Goal: Task Accomplishment & Management: Manage account settings

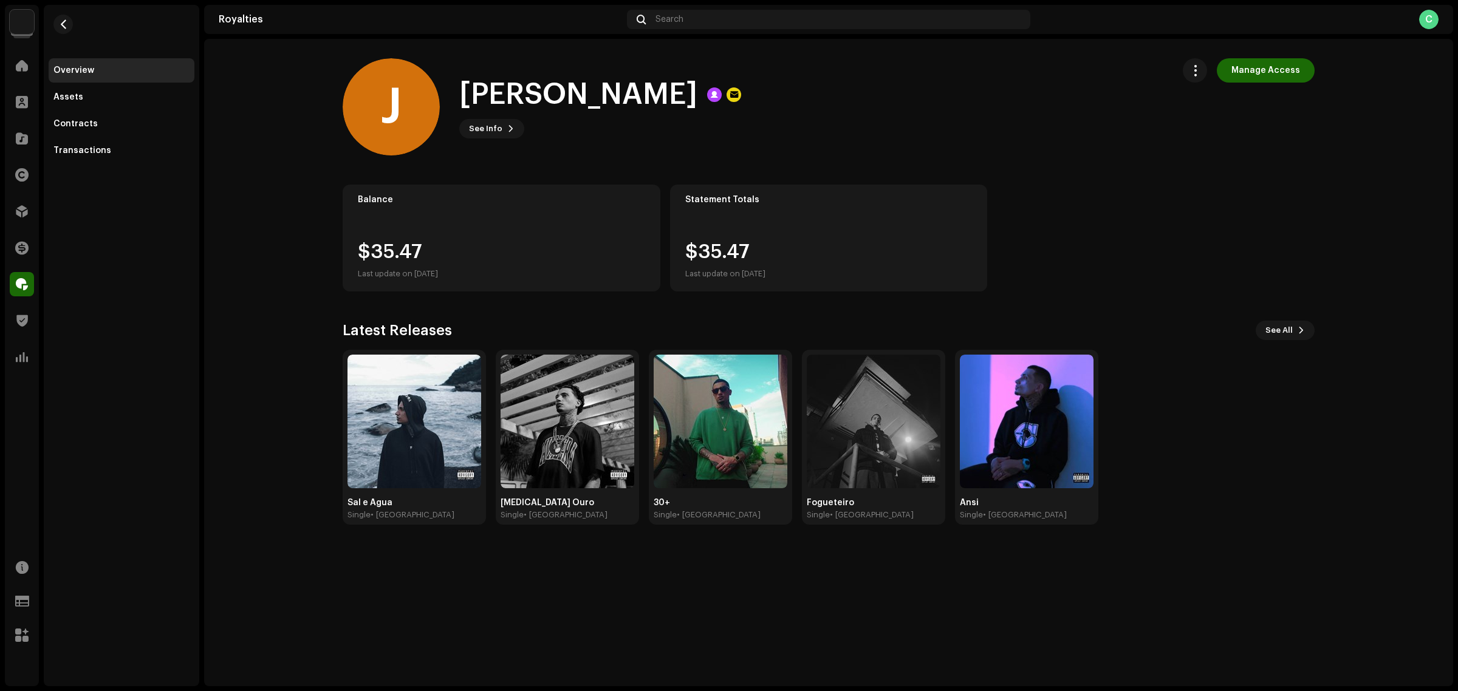
click at [311, 225] on royalties-payees-details-overview "J [PERSON_NAME] Manage Access J [PERSON_NAME] See Info Manage Access Manage Acc…" at bounding box center [828, 291] width 1249 height 505
click at [1200, 69] on span "button" at bounding box center [1195, 71] width 12 height 10
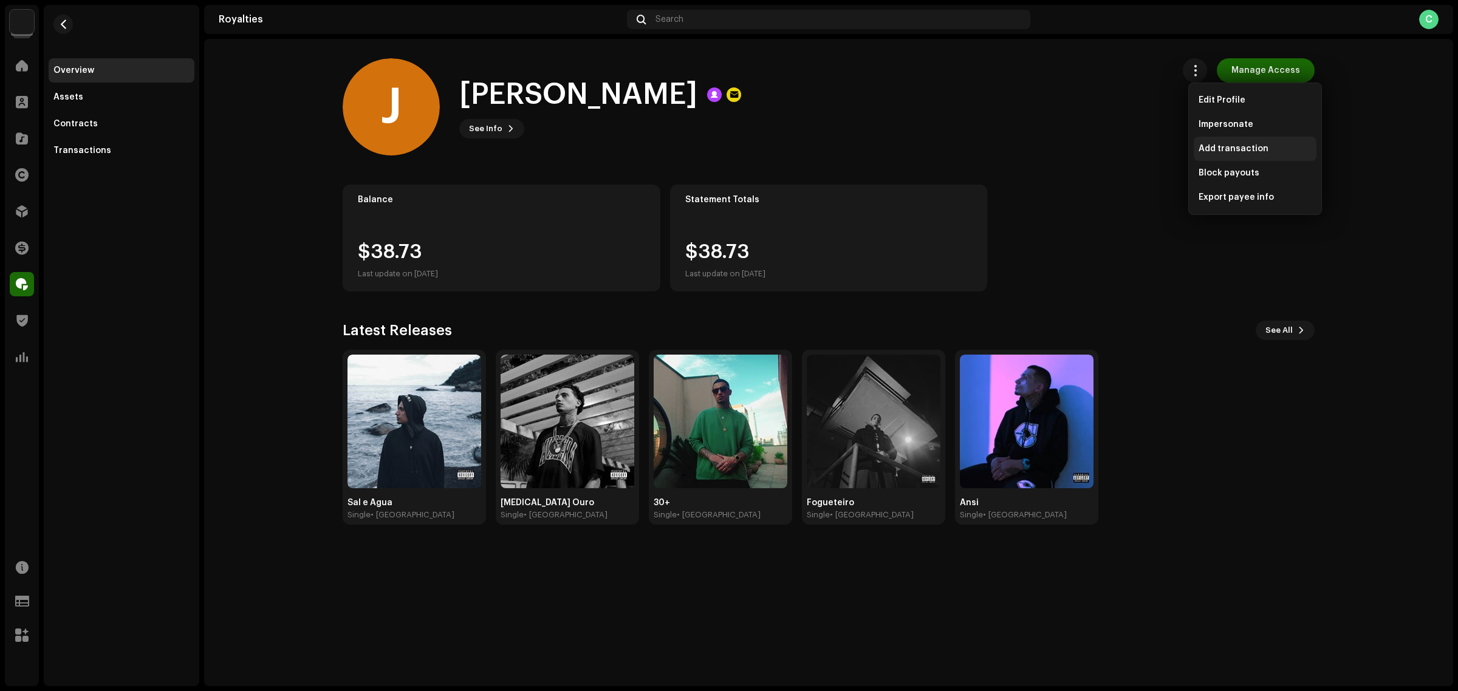
click at [1259, 148] on span "Add transaction" at bounding box center [1233, 149] width 70 height 10
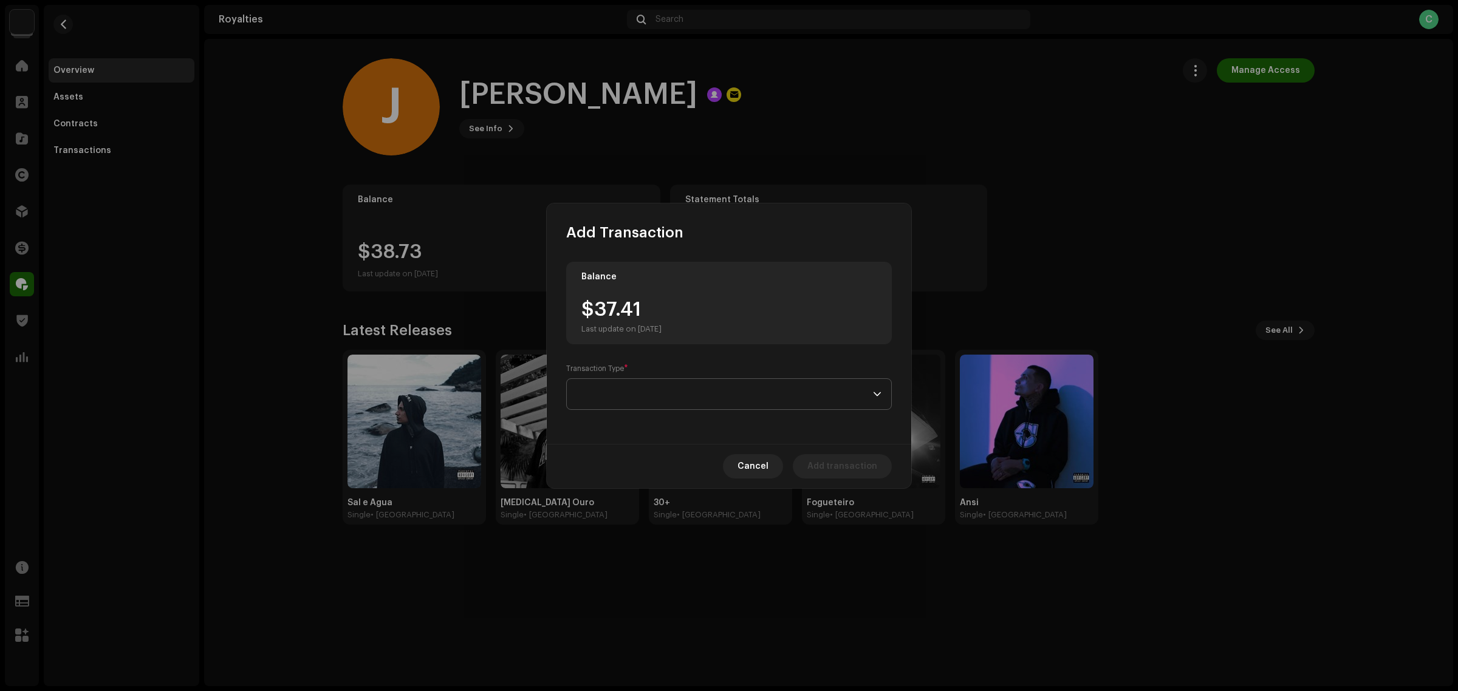
click at [766, 394] on span at bounding box center [724, 394] width 296 height 30
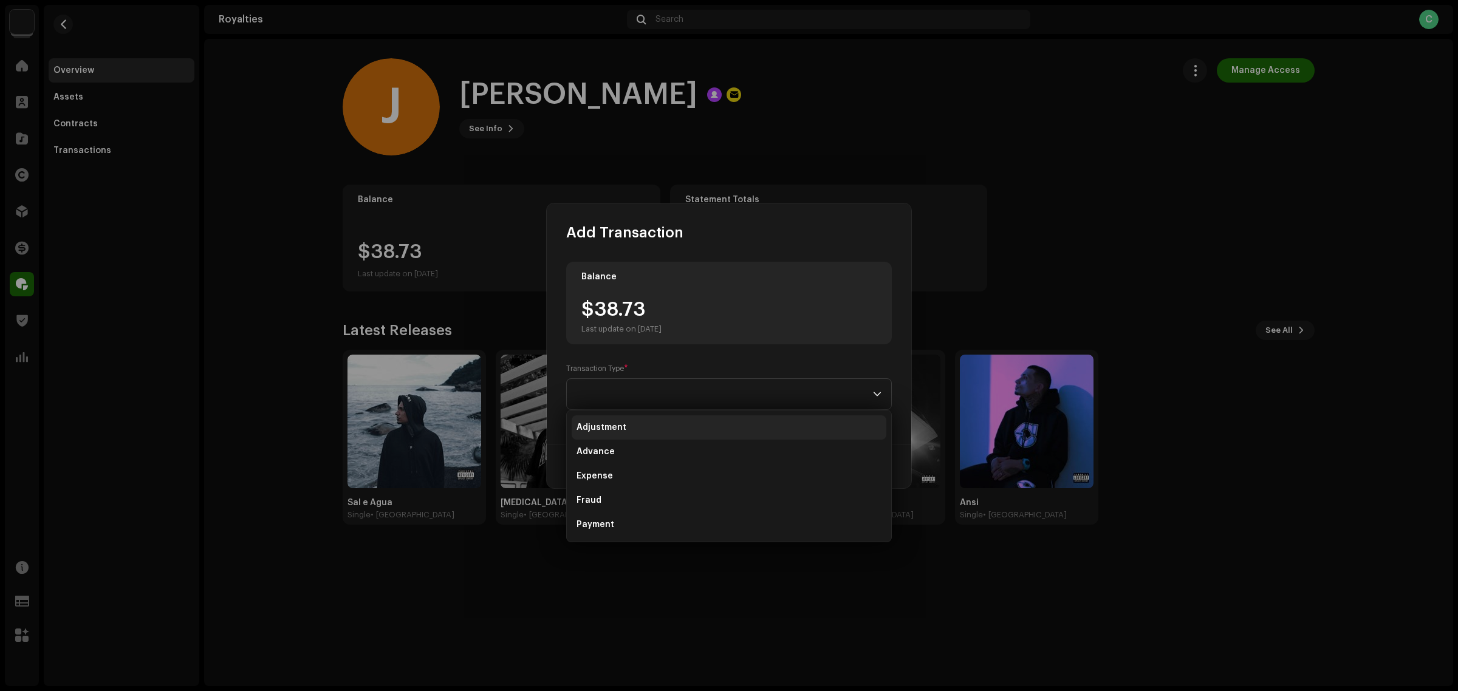
click at [675, 428] on li "Adjustment" at bounding box center [729, 427] width 315 height 24
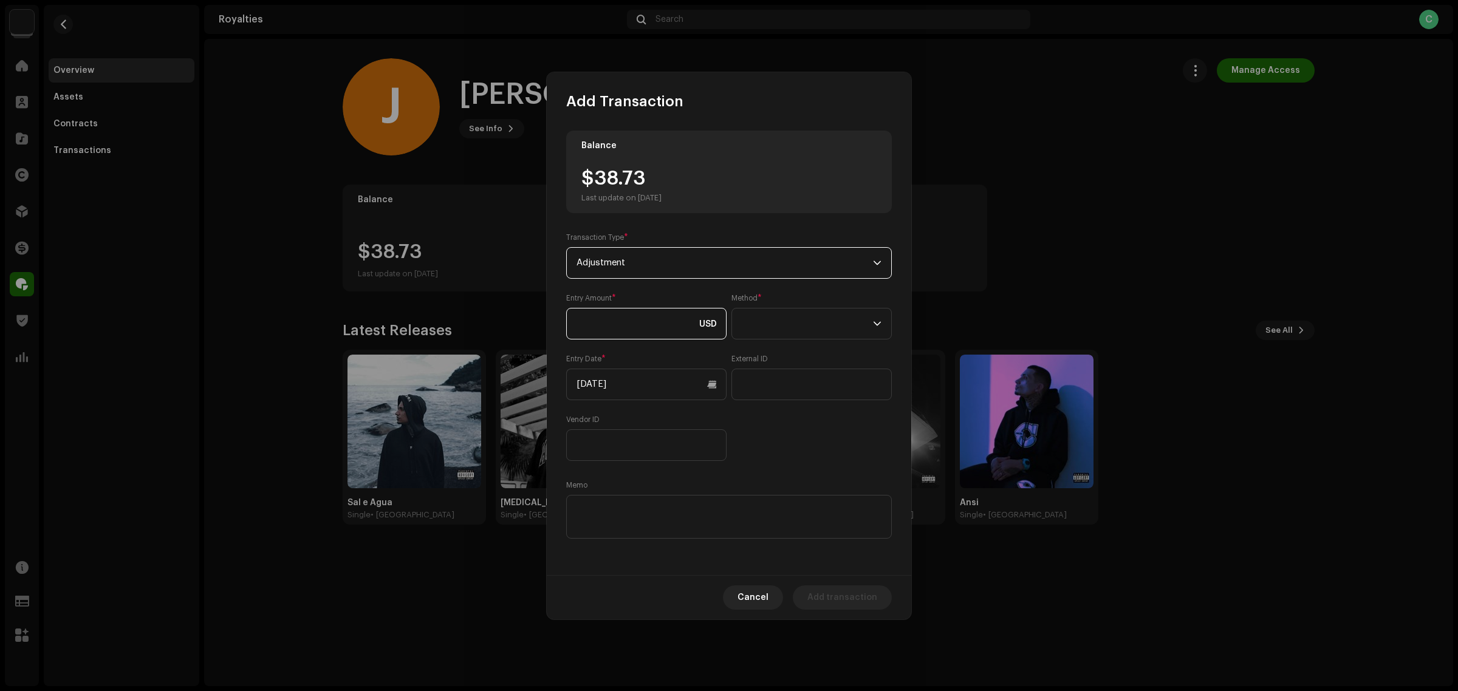
click at [641, 321] on input at bounding box center [646, 324] width 160 height 32
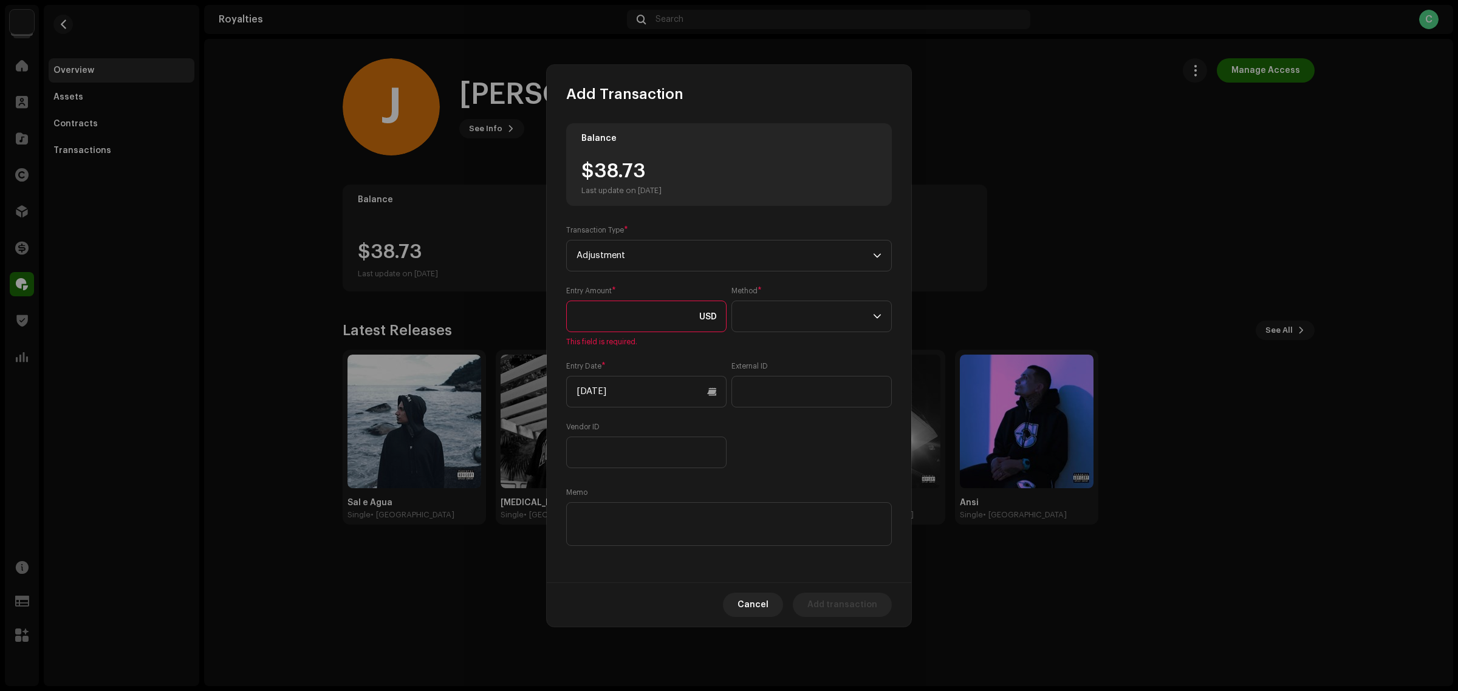
paste input "12,550.00"
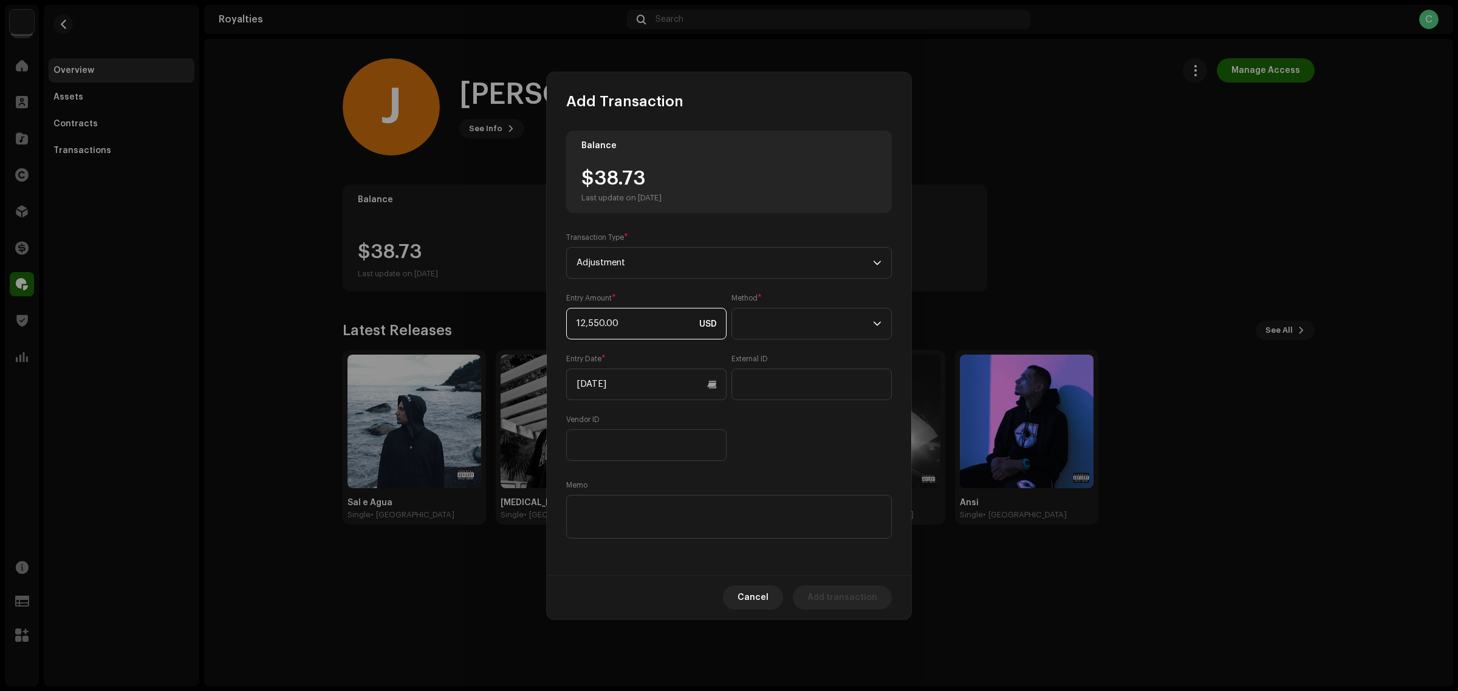
drag, startPoint x: 627, startPoint y: 323, endPoint x: 542, endPoint y: 308, distance: 86.4
click at [547, 310] on div "Balance $38.73 Last update on Oct 8, 2025 Transaction Type * Adjustment Entry A…" at bounding box center [729, 343] width 364 height 464
type input "125.50"
click at [860, 457] on div "Entry Amount * 125.50 USD Method * Entry Date * 10/08/2025 External ID Vendor ID" at bounding box center [729, 377] width 326 height 168
click at [817, 326] on span at bounding box center [807, 324] width 131 height 30
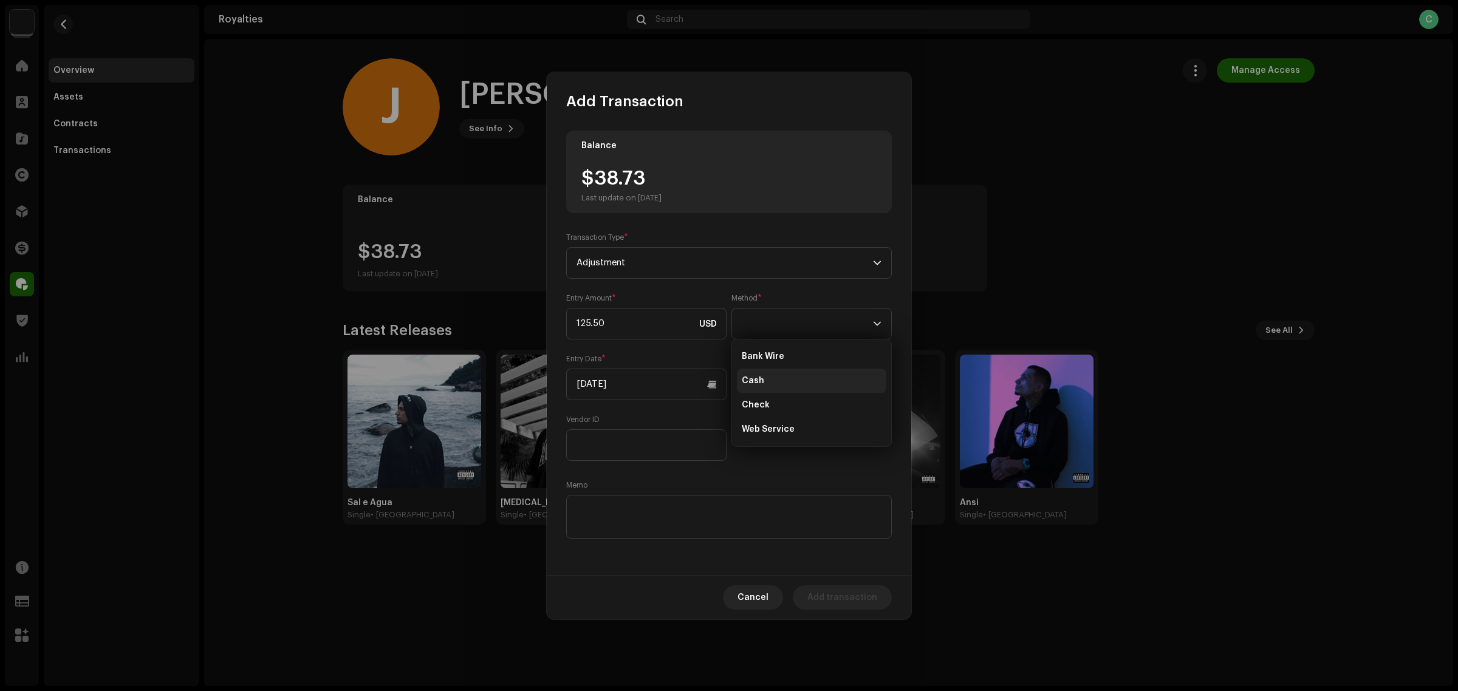
click at [757, 378] on span "Cash" at bounding box center [753, 381] width 22 height 12
click at [778, 473] on div "Balance $38.73 Last update on Oct 8, 2025 Transaction Type * Adjustment Entry A…" at bounding box center [729, 336] width 326 height 411
click at [690, 386] on input "10/08/2025" at bounding box center [646, 385] width 160 height 32
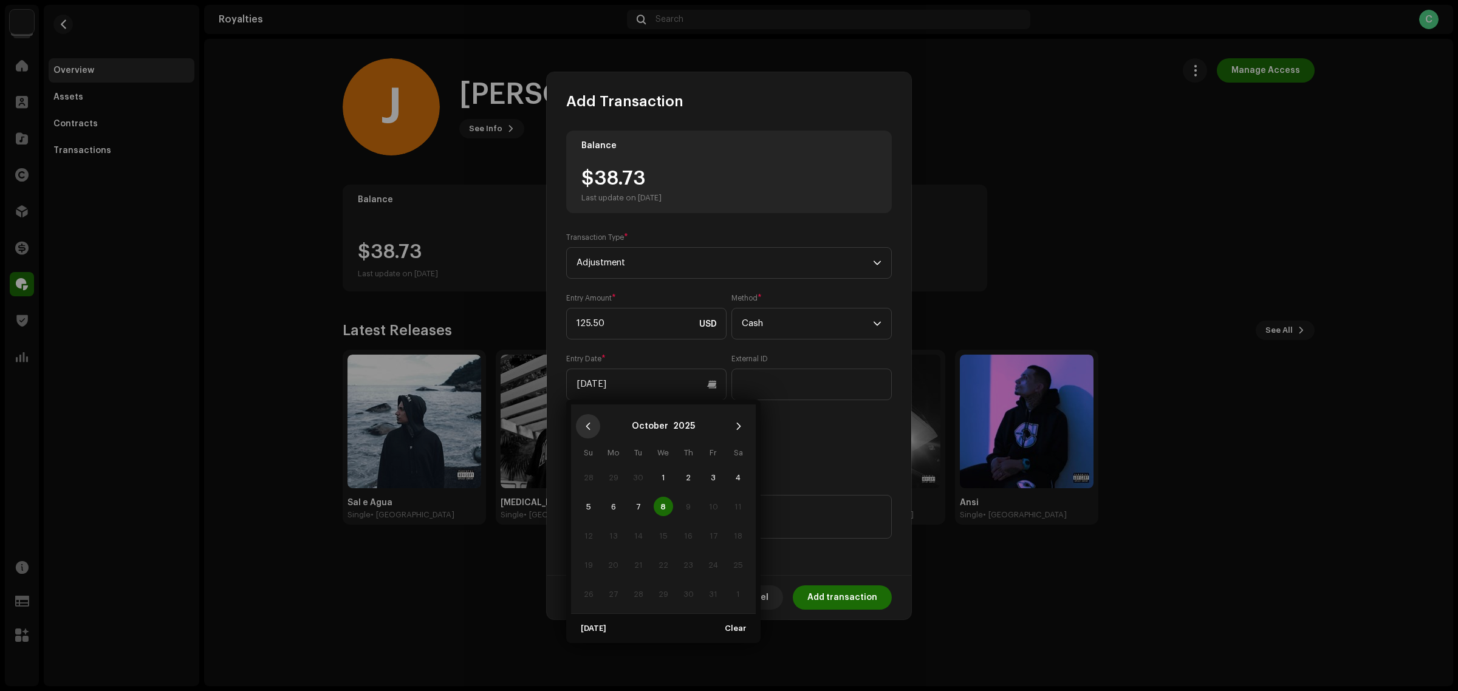
click at [592, 435] on button "Previous Month" at bounding box center [588, 426] width 24 height 24
click at [666, 504] on span "10" at bounding box center [663, 506] width 19 height 19
click at [657, 389] on input "09/10/2025" at bounding box center [646, 385] width 160 height 32
click at [641, 502] on span "9" at bounding box center [638, 506] width 19 height 19
type input "09/09/2025"
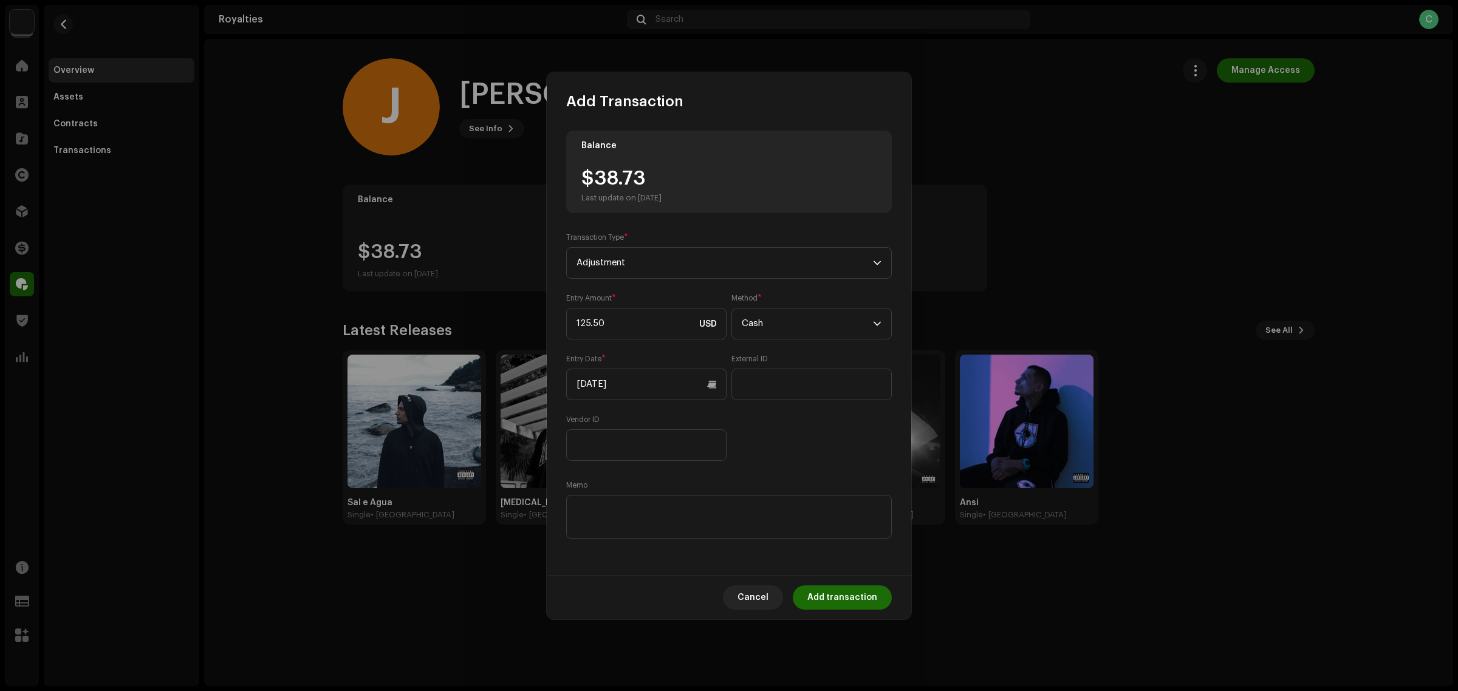
click at [781, 476] on div "Balance $38.73 Last update on Oct 8, 2025 Transaction Type * Adjustment Entry A…" at bounding box center [729, 336] width 326 height 411
click at [606, 500] on textarea at bounding box center [729, 517] width 326 height 44
paste textarea "Retirada do saldo da conta Dalsin a título de split share - transação solicitad…"
type textarea "Retirada do saldo da conta Dalsin a título de split share - transação solicitad…"
click at [788, 427] on div "Entry Amount * 125.50 USD Method * Cash Entry Date * 09/09/2025 External ID Ven…" at bounding box center [729, 377] width 326 height 168
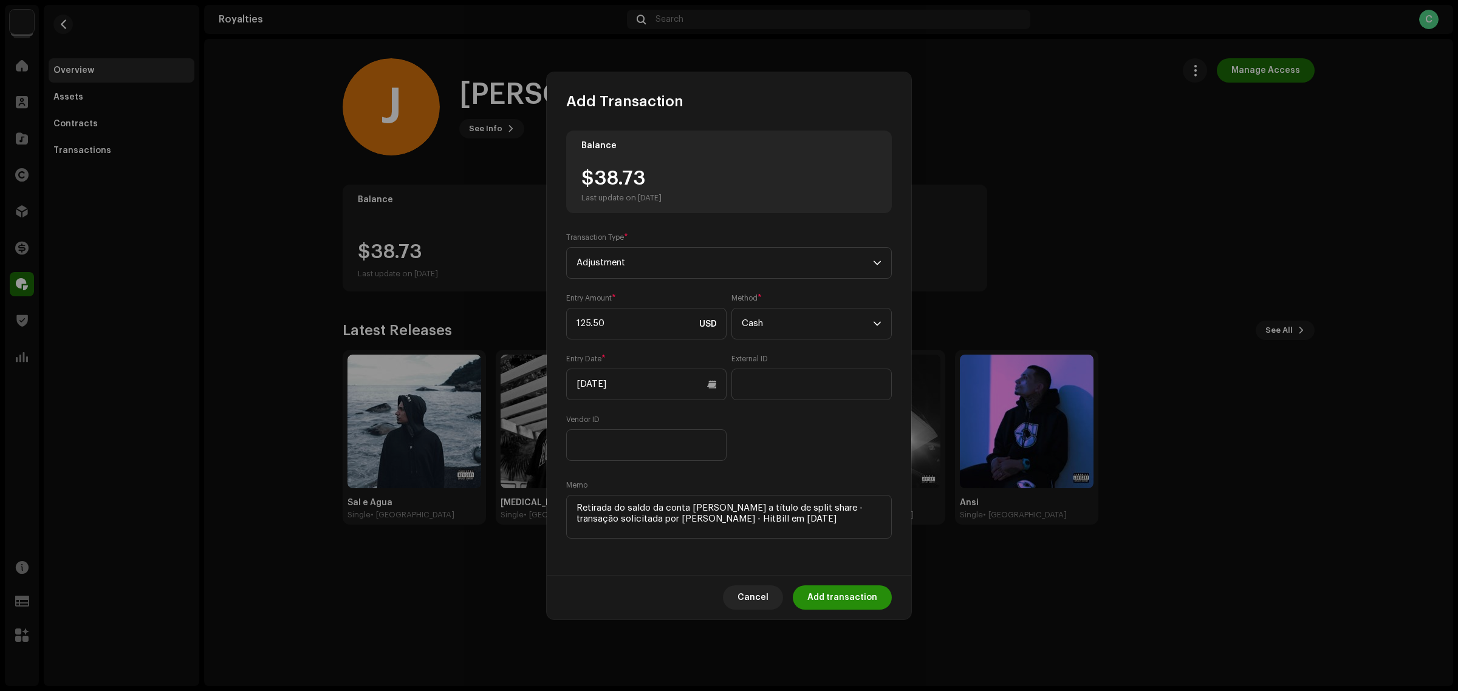
click at [839, 598] on span "Add transaction" at bounding box center [842, 598] width 70 height 24
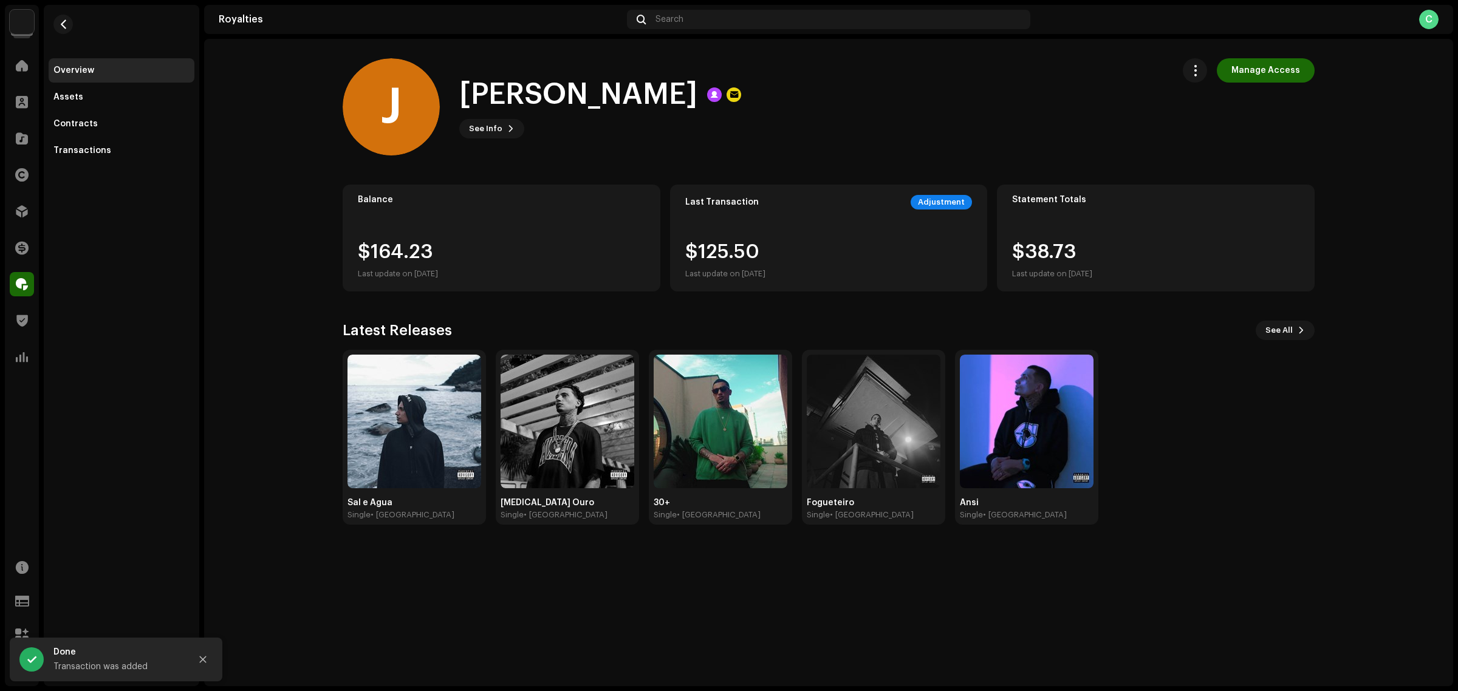
click at [298, 277] on royalties-payees-details-overview "J Jean Furquim Manage Access J Jean Furquim See Info Manage Access Manage Acces…" at bounding box center [828, 291] width 1249 height 505
click at [281, 433] on royalties-payees-details-overview "J Jean Furquim Manage Access J Jean Furquim See Info Manage Access Manage Acces…" at bounding box center [828, 291] width 1249 height 505
click at [1200, 62] on button "button" at bounding box center [1195, 70] width 24 height 24
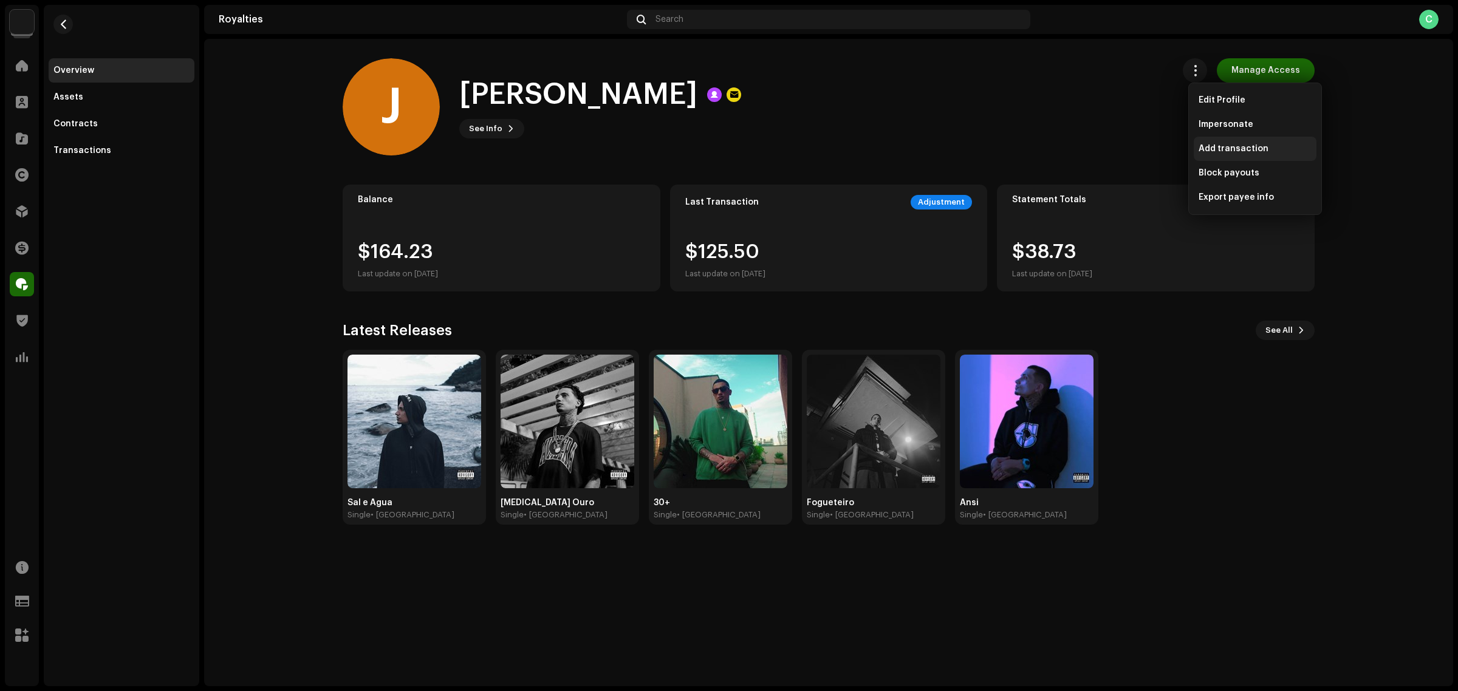
click at [1226, 151] on span "Add transaction" at bounding box center [1233, 149] width 70 height 10
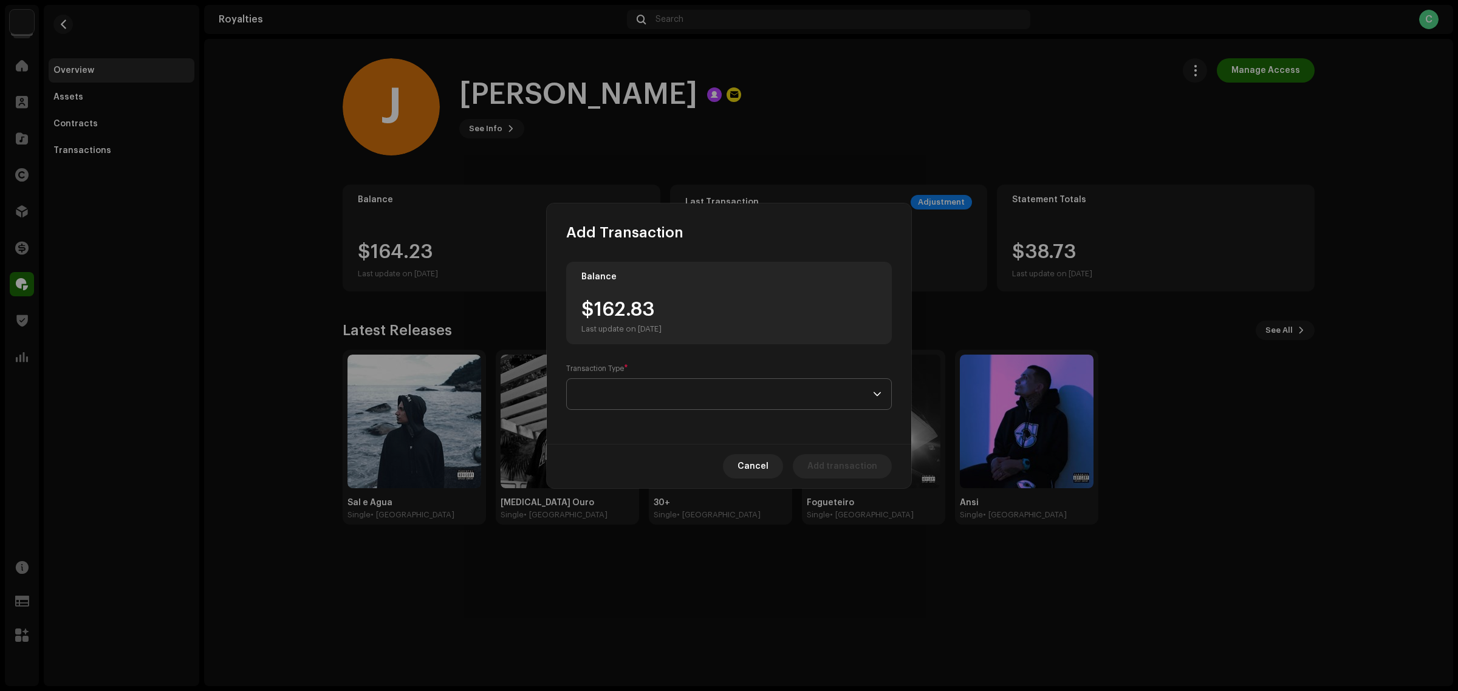
click at [669, 406] on span at bounding box center [724, 394] width 296 height 30
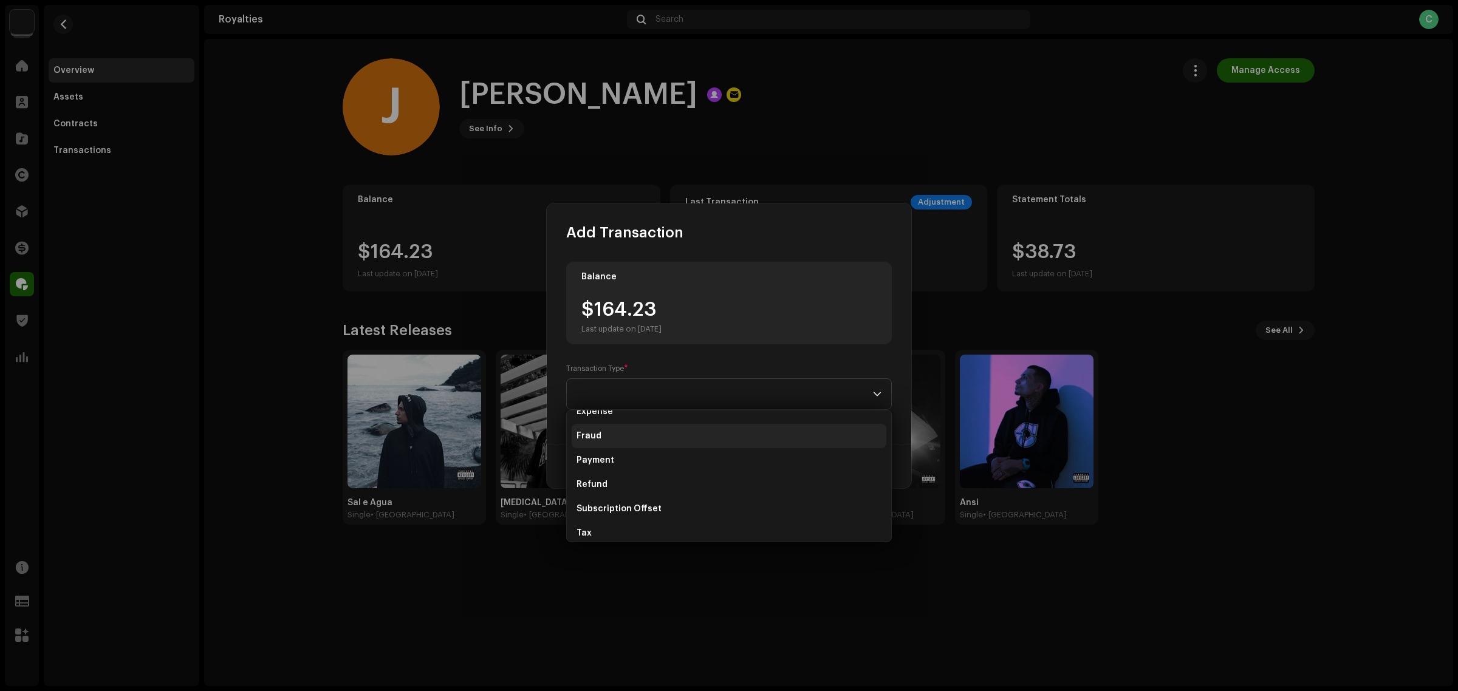
scroll to position [73, 0]
click at [666, 451] on li "Payment" at bounding box center [729, 452] width 315 height 24
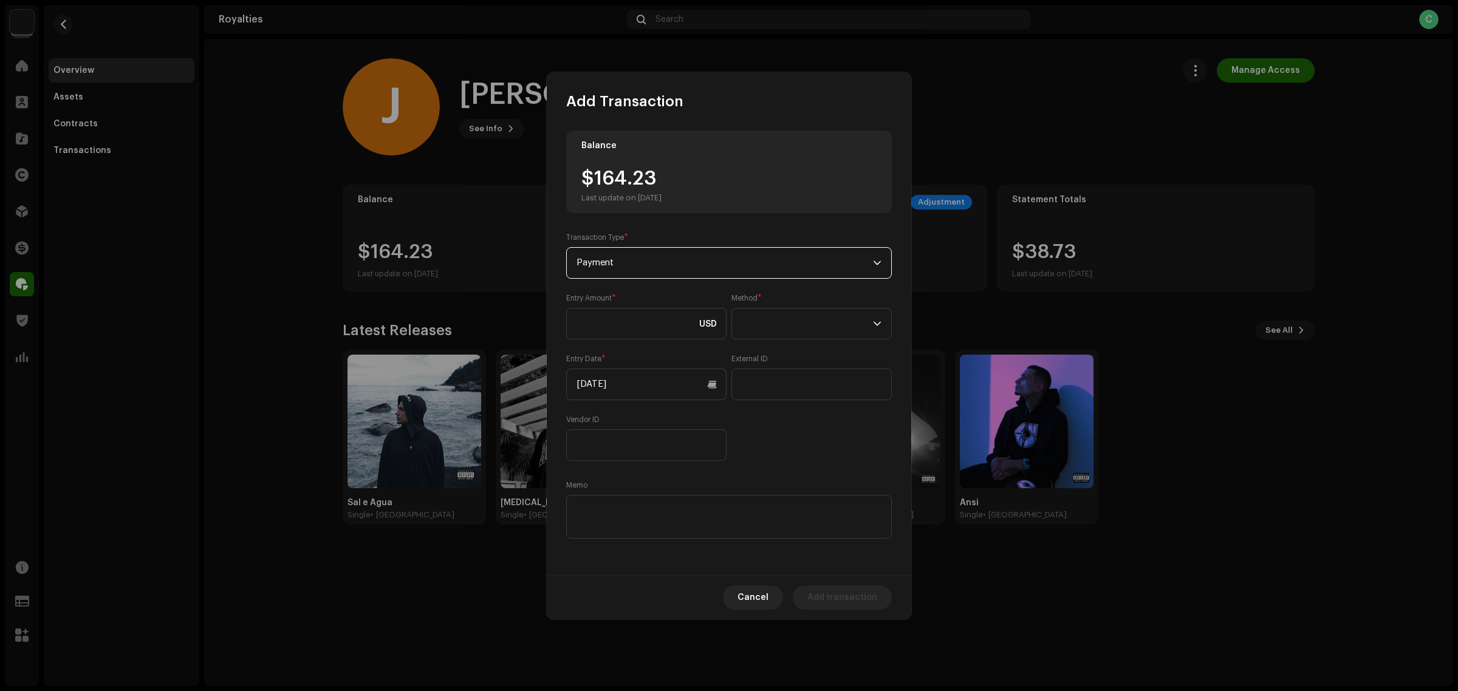
click at [656, 344] on div "Entry Amount * USD Method * Entry Date * 10/08/2025 External ID Vendor ID" at bounding box center [729, 377] width 326 height 168
drag, startPoint x: 666, startPoint y: 175, endPoint x: 597, endPoint y: 163, distance: 69.7
click at [597, 163] on div "Balance $164.23 Last update on Oct 8, 2025" at bounding box center [729, 172] width 326 height 83
copy div "164.23"
paste input "164.23"
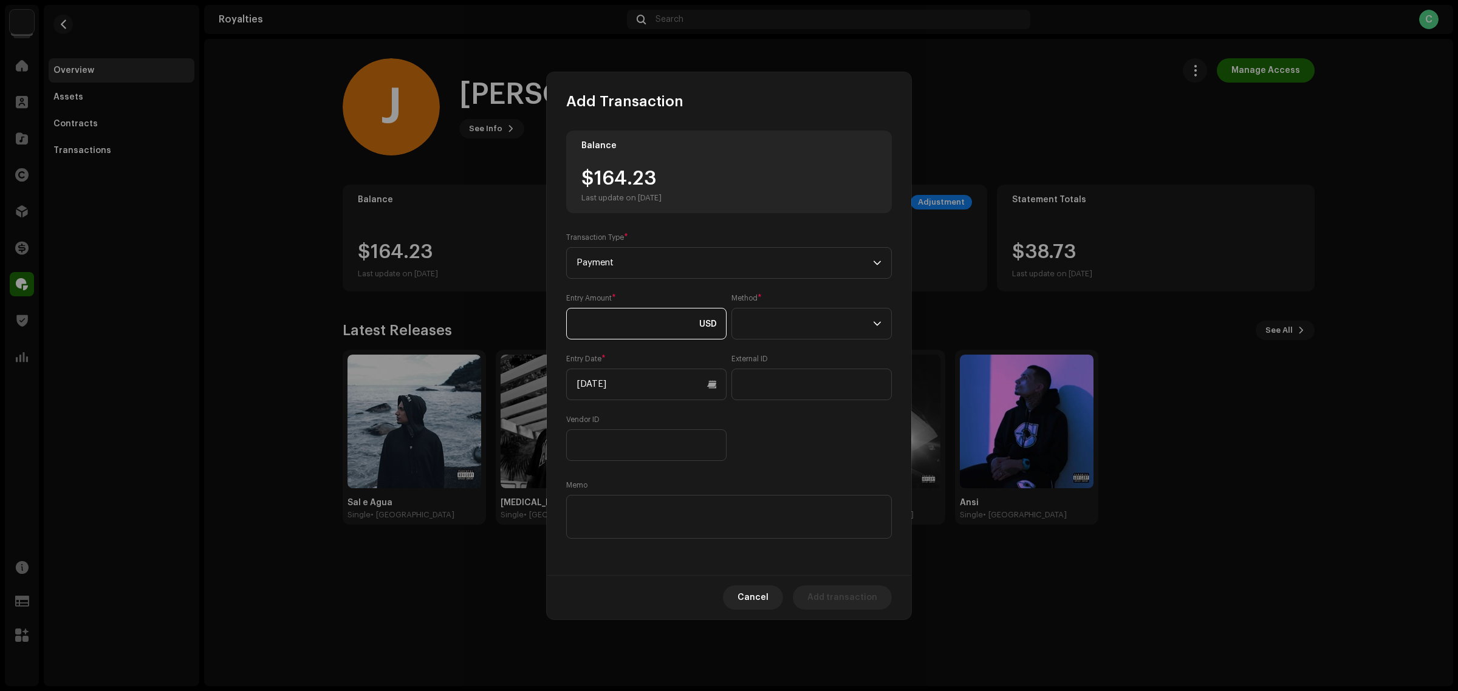
type input "164.23"
click at [788, 309] on span at bounding box center [807, 324] width 131 height 30
click at [791, 404] on li "Check" at bounding box center [811, 405] width 149 height 24
click at [771, 317] on span "Check" at bounding box center [807, 324] width 131 height 30
click at [778, 381] on li "Cash" at bounding box center [811, 381] width 149 height 24
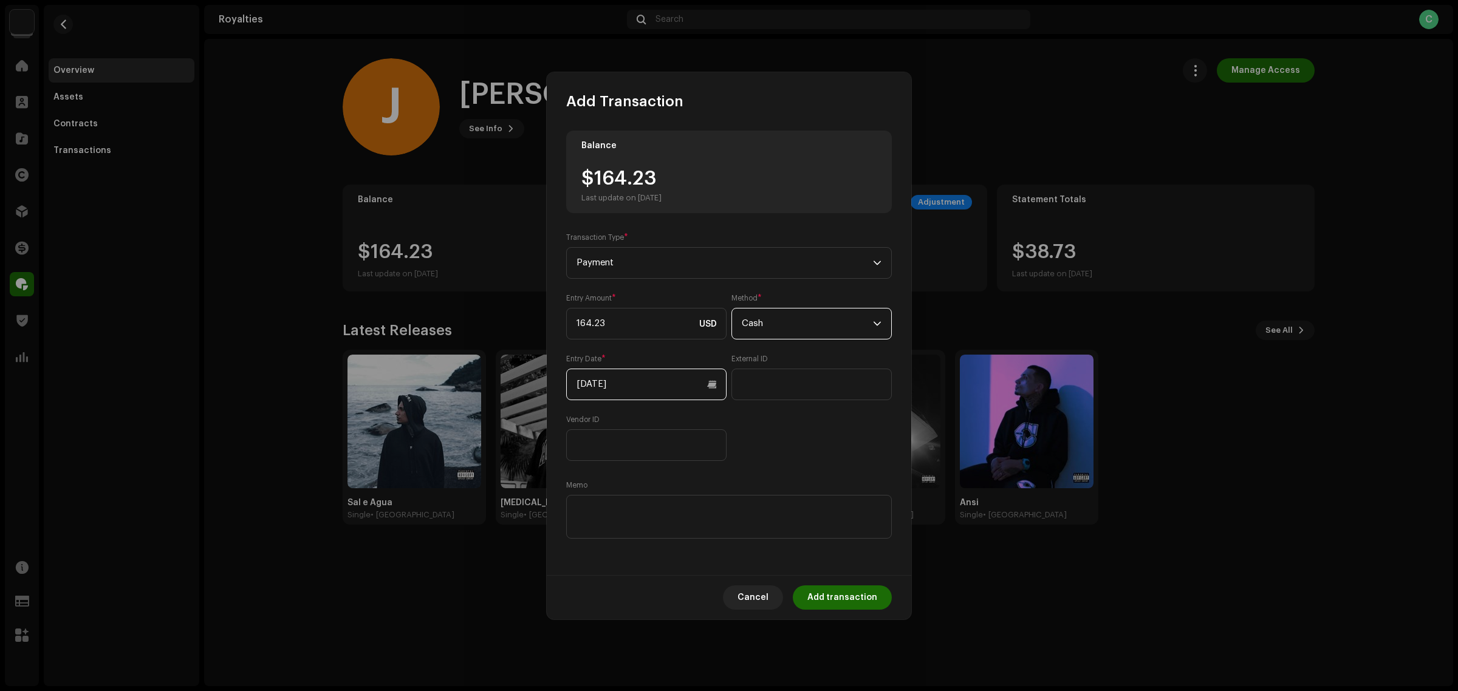
click at [664, 389] on input "10/08/2025" at bounding box center [646, 385] width 160 height 32
click at [587, 425] on icon "Previous Month" at bounding box center [588, 426] width 9 height 9
click at [660, 505] on span "10" at bounding box center [663, 506] width 19 height 19
type input "09/10/2025"
click at [839, 473] on div "Balance $164.23 Last update on Oct 8, 2025 Transaction Type * Payment Entry Amo…" at bounding box center [729, 336] width 326 height 411
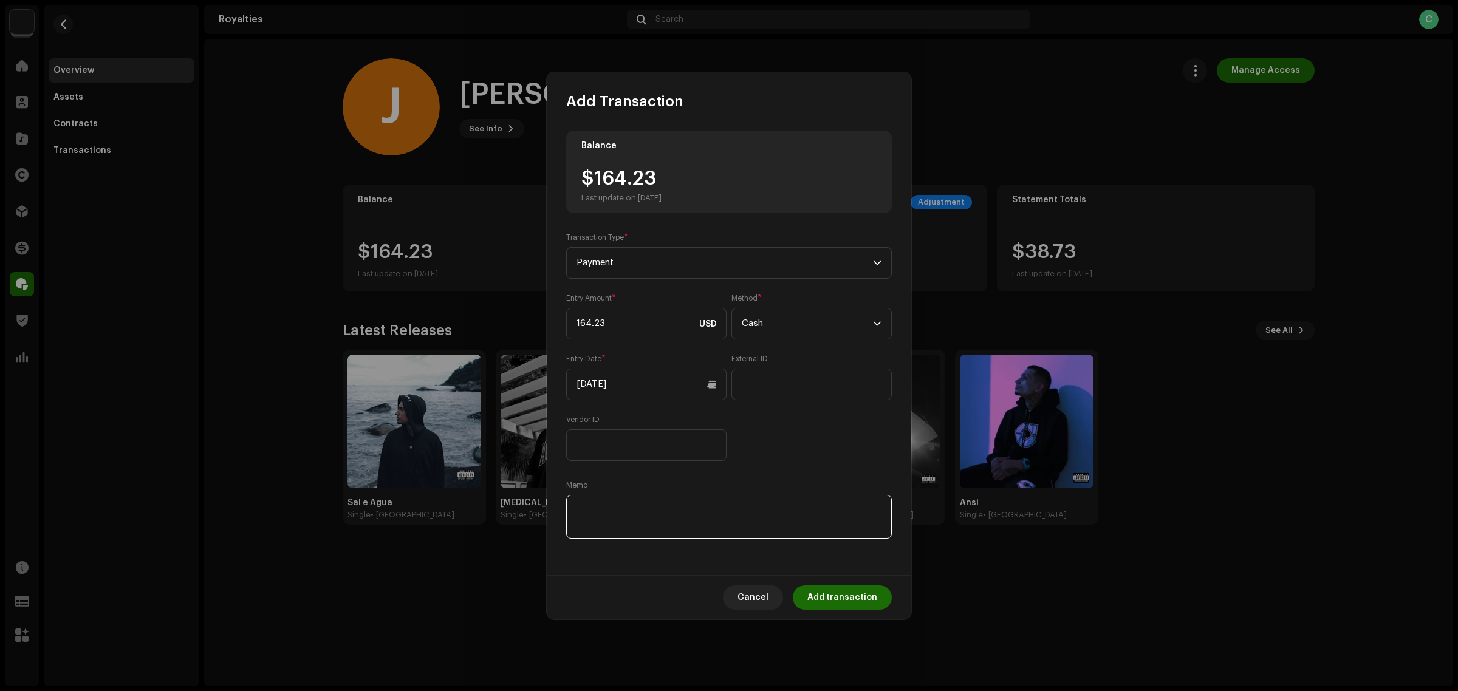
drag, startPoint x: 579, startPoint y: 496, endPoint x: 590, endPoint y: 499, distance: 11.5
paste textarea "Pagamento dos Royalties feito via Paypal em 10/09/2025"
type textarea "Pagamento dos Royalties feito via Paypal em 10/09/2025"
click at [624, 492] on div "Memo" at bounding box center [729, 510] width 326 height 61
click at [618, 510] on textarea at bounding box center [729, 517] width 326 height 44
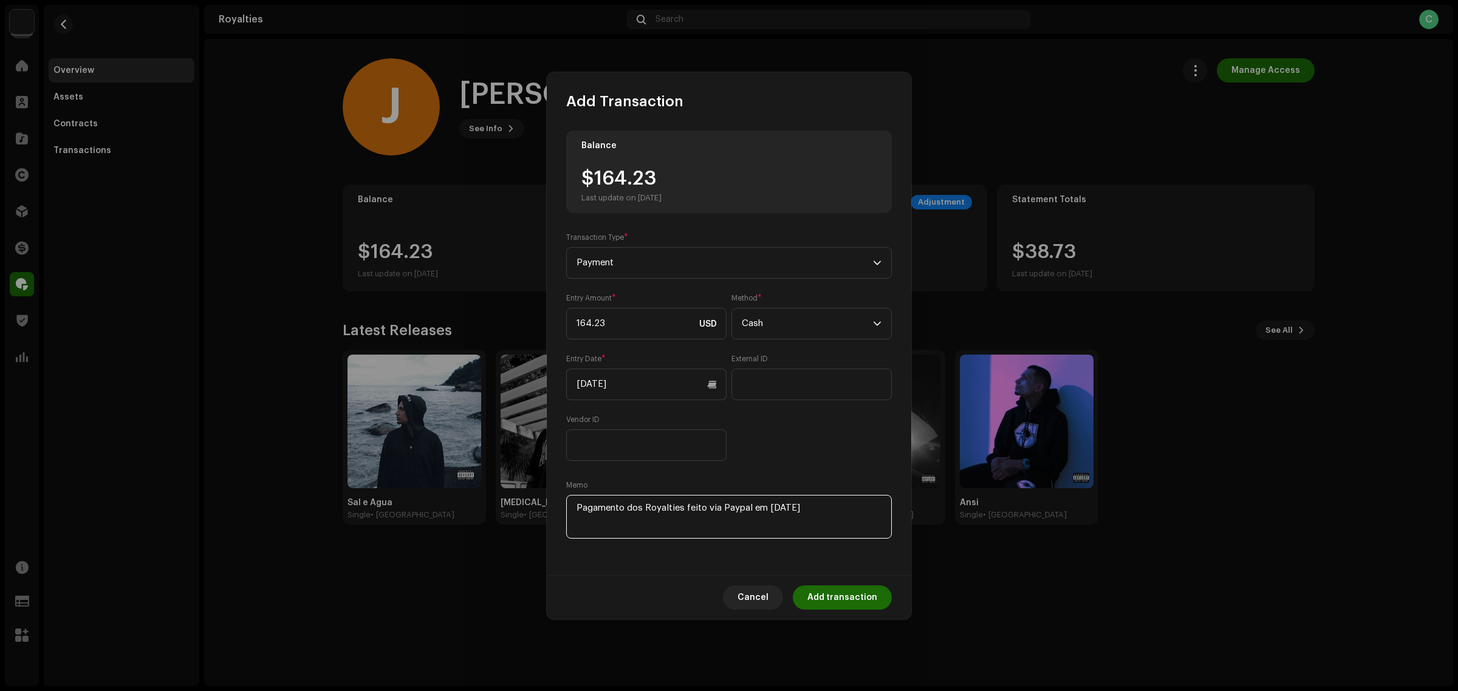
click at [754, 515] on textarea at bounding box center [729, 517] width 326 height 44
click at [827, 502] on textarea at bounding box center [729, 517] width 326 height 44
click at [839, 502] on textarea at bounding box center [729, 517] width 326 height 44
click at [834, 596] on span "Add transaction" at bounding box center [842, 598] width 70 height 24
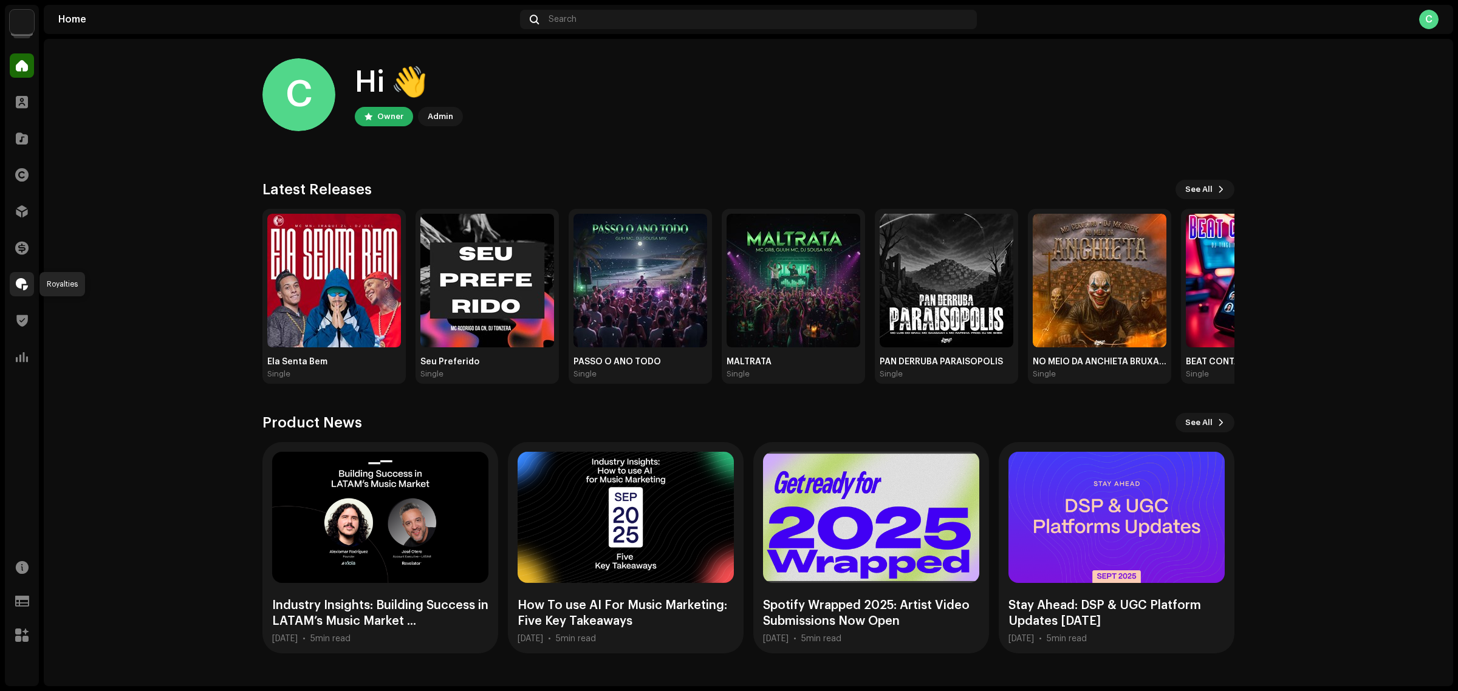
click at [21, 284] on span at bounding box center [22, 284] width 12 height 10
click at [21, 290] on div at bounding box center [22, 284] width 24 height 24
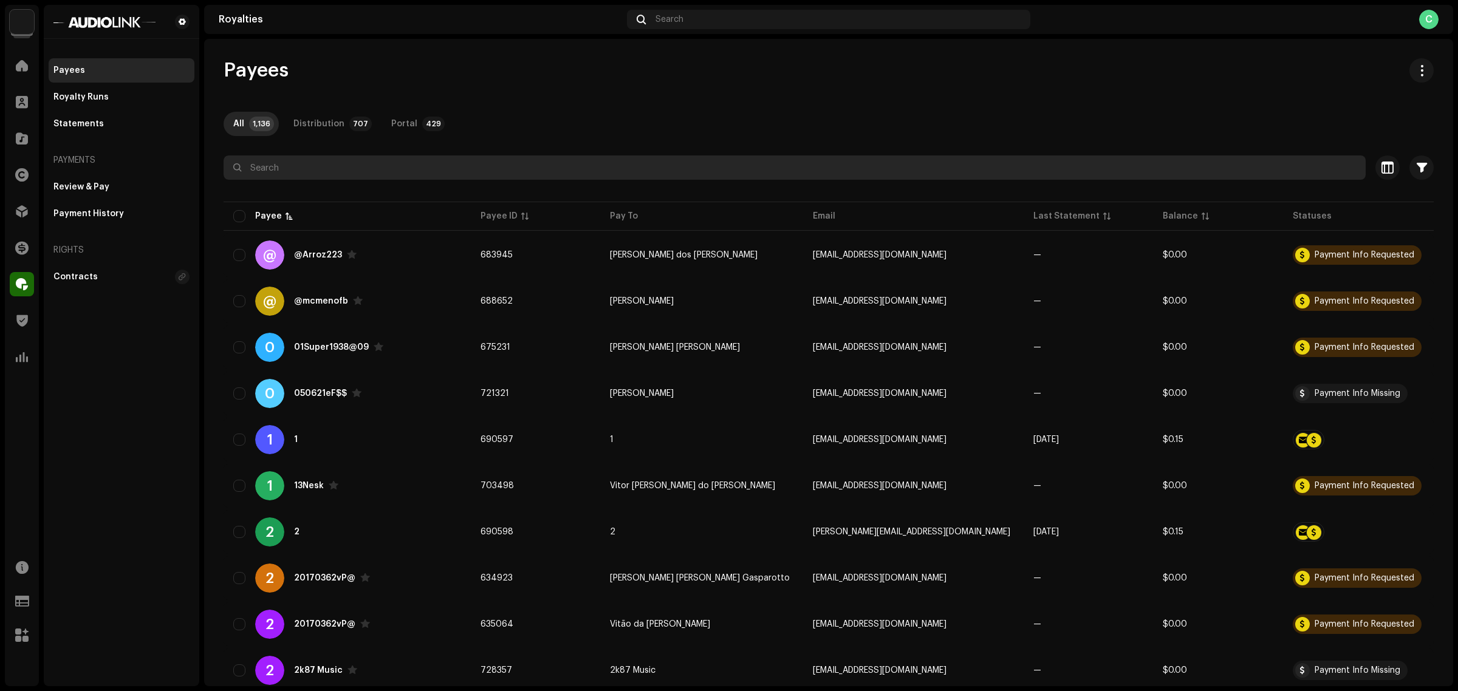
click at [445, 175] on input "text" at bounding box center [795, 168] width 1142 height 24
click at [557, 170] on input "text" at bounding box center [795, 168] width 1142 height 24
paste input "guilherme@hitbill.com.br"
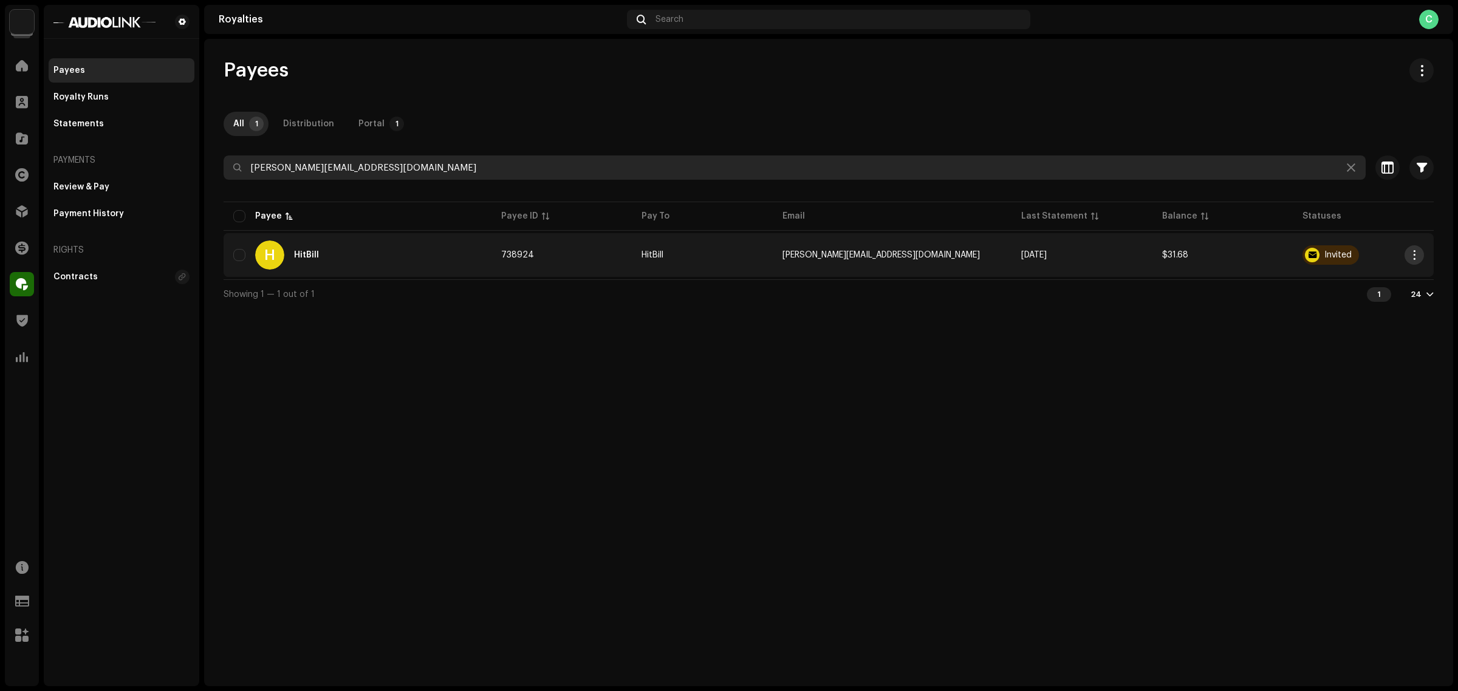
type input "guilherme@hitbill.com.br"
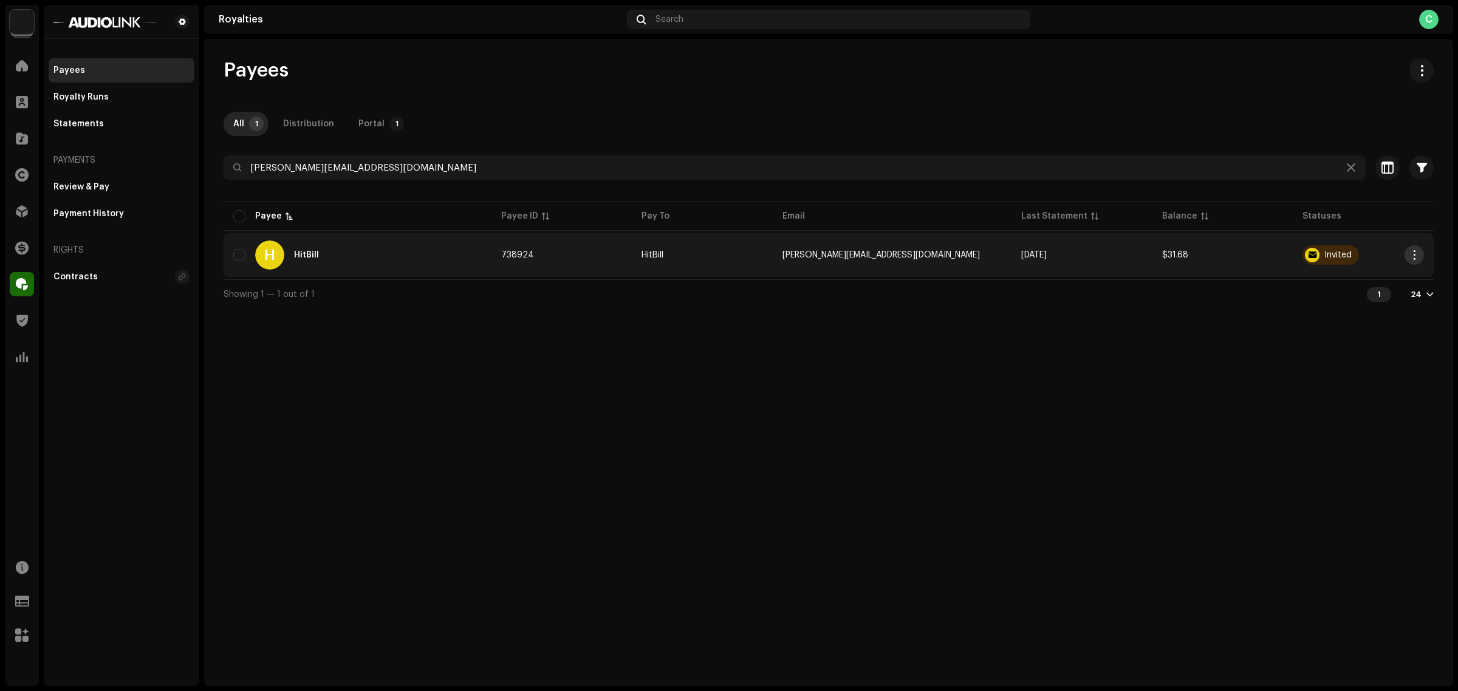
click at [1417, 254] on span "button" at bounding box center [1414, 255] width 9 height 10
click at [466, 256] on div "H HitBill" at bounding box center [357, 255] width 248 height 29
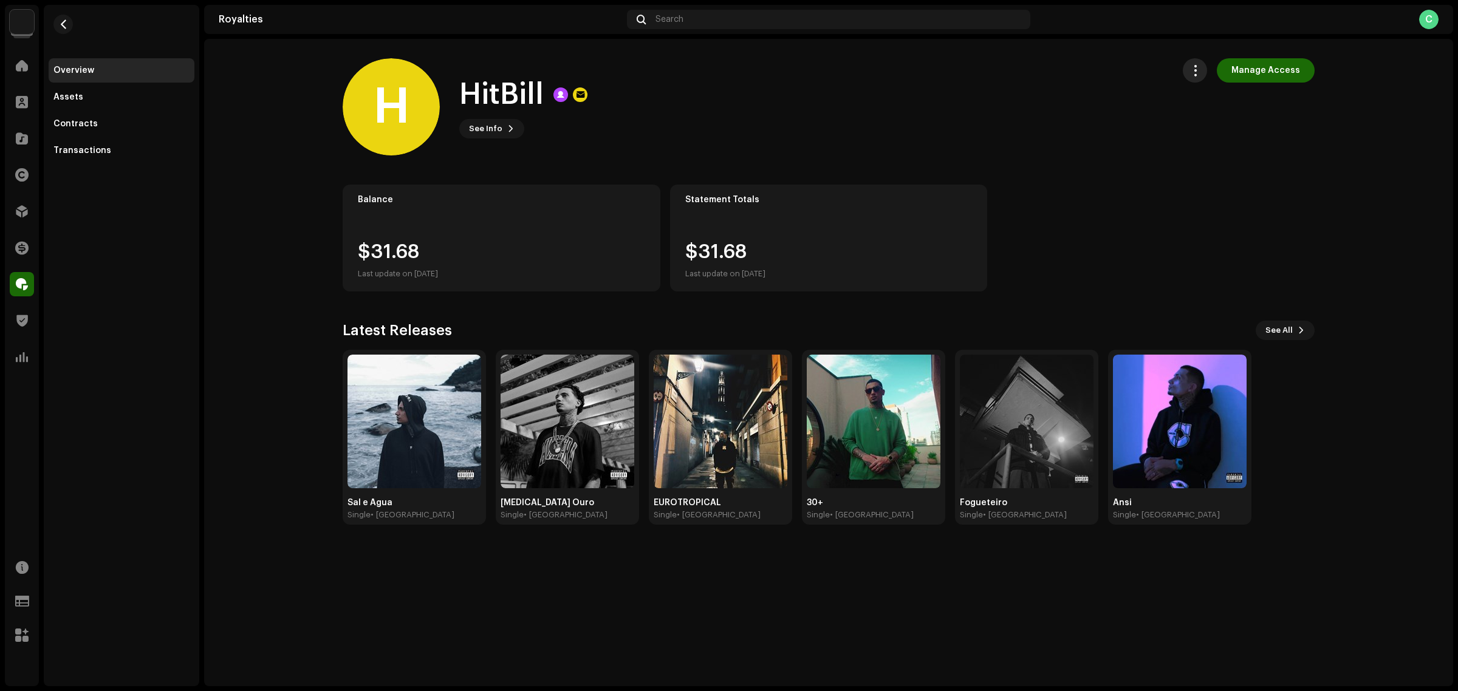
click at [1197, 72] on span "button" at bounding box center [1195, 71] width 12 height 10
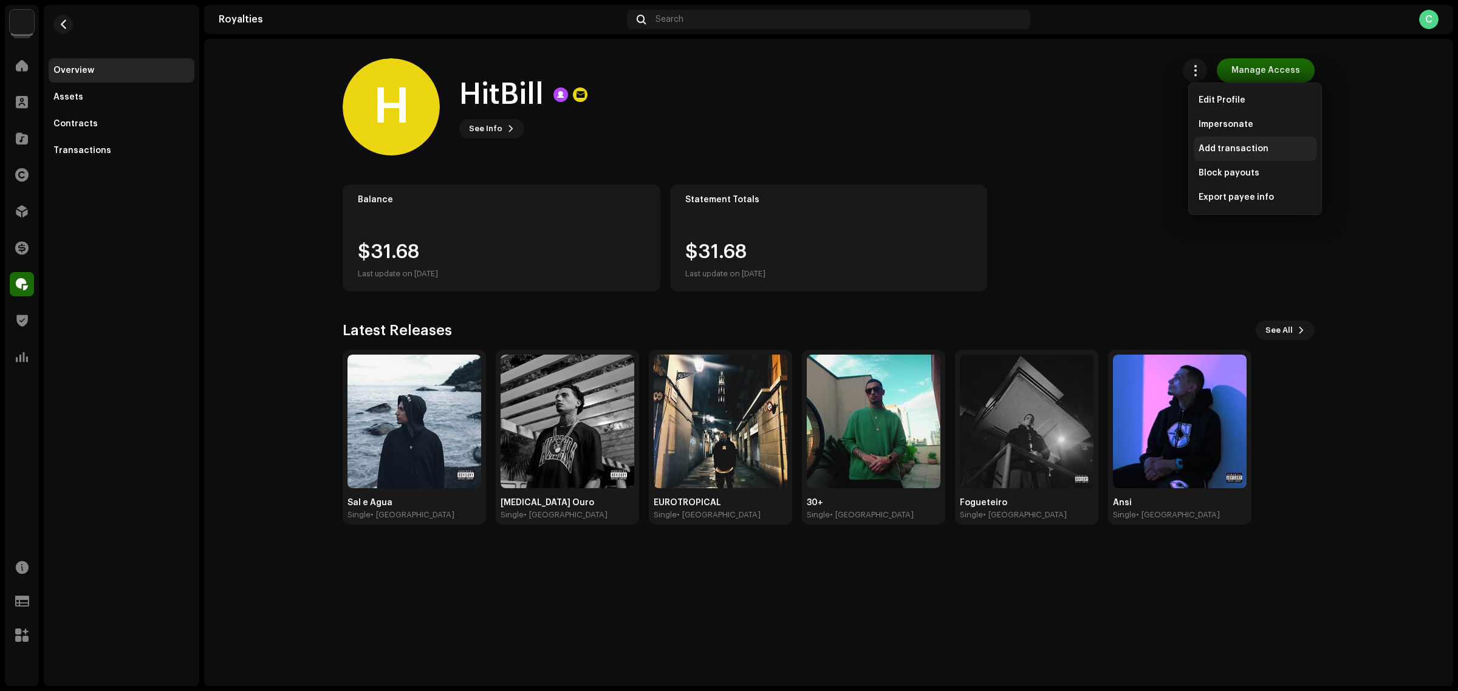
click at [1241, 150] on span "Add transaction" at bounding box center [1233, 149] width 70 height 10
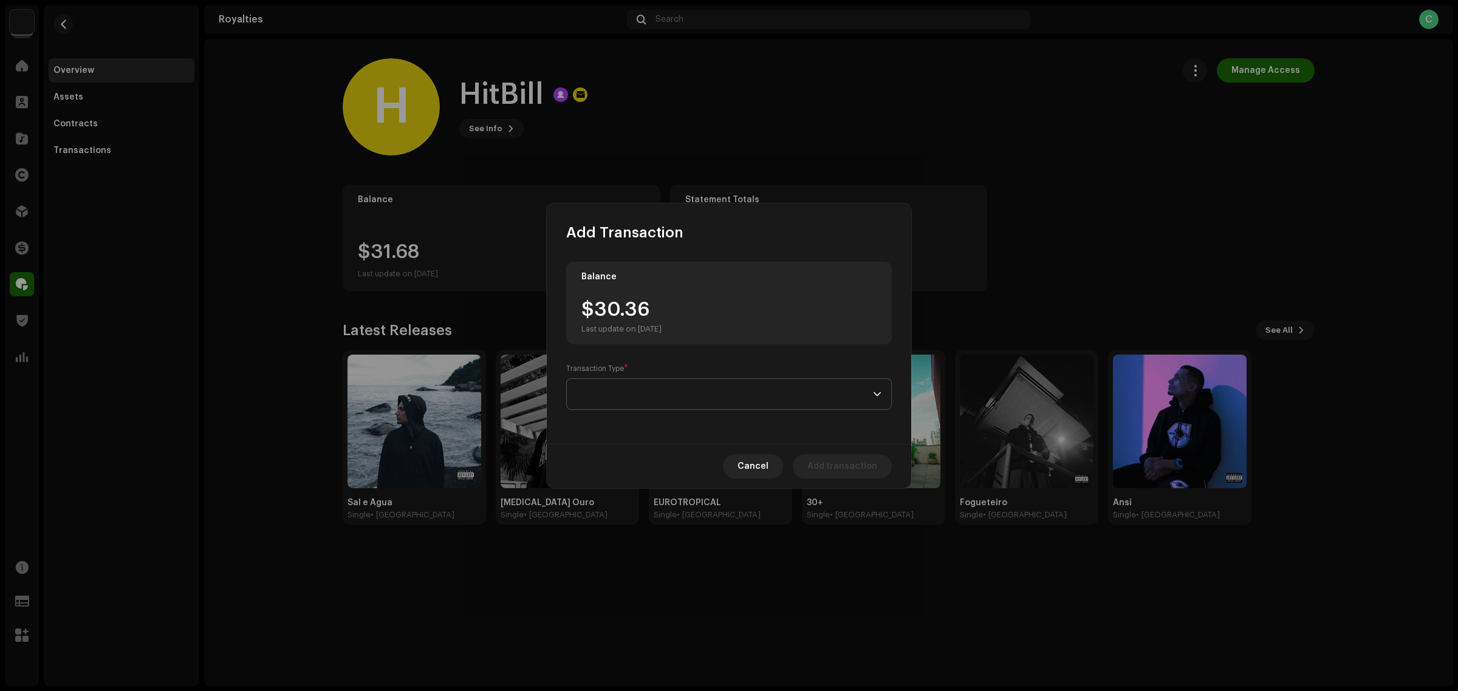
click at [767, 396] on span at bounding box center [724, 394] width 296 height 30
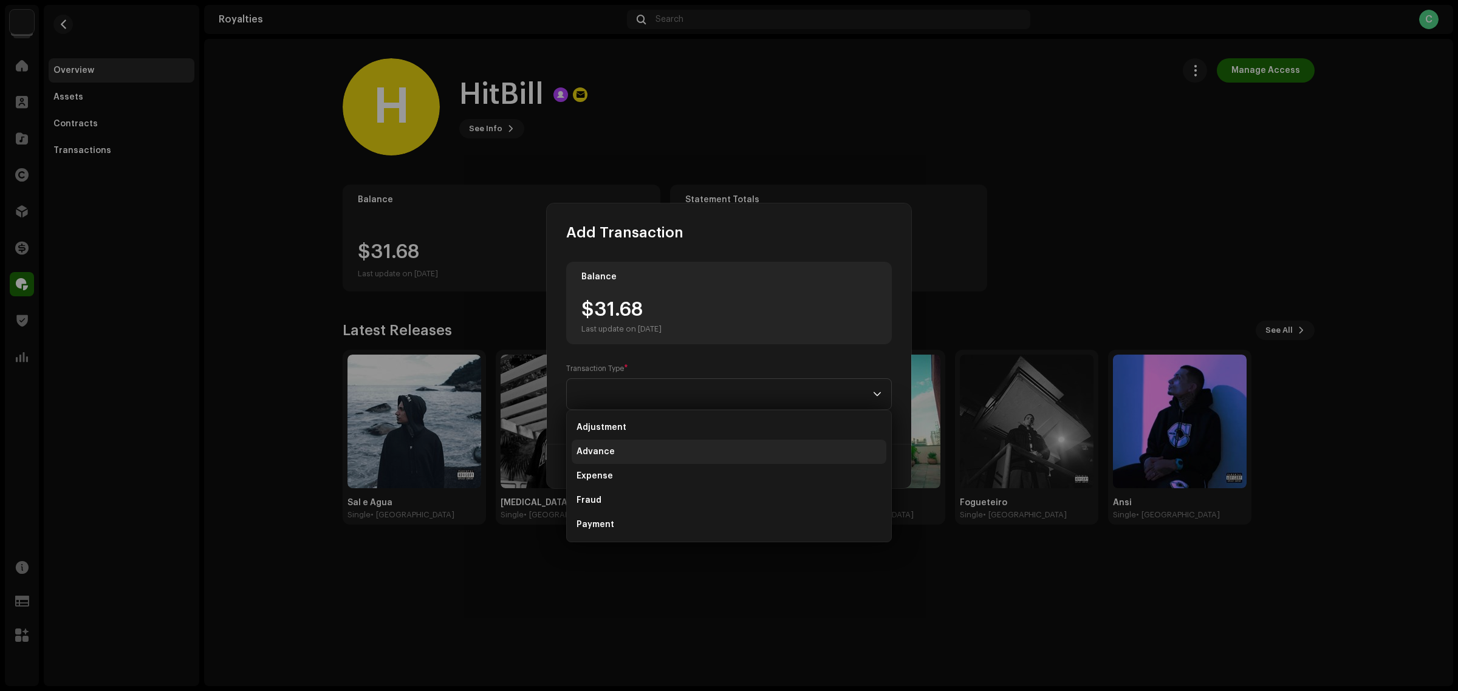
click at [666, 456] on li "Advance" at bounding box center [729, 452] width 315 height 24
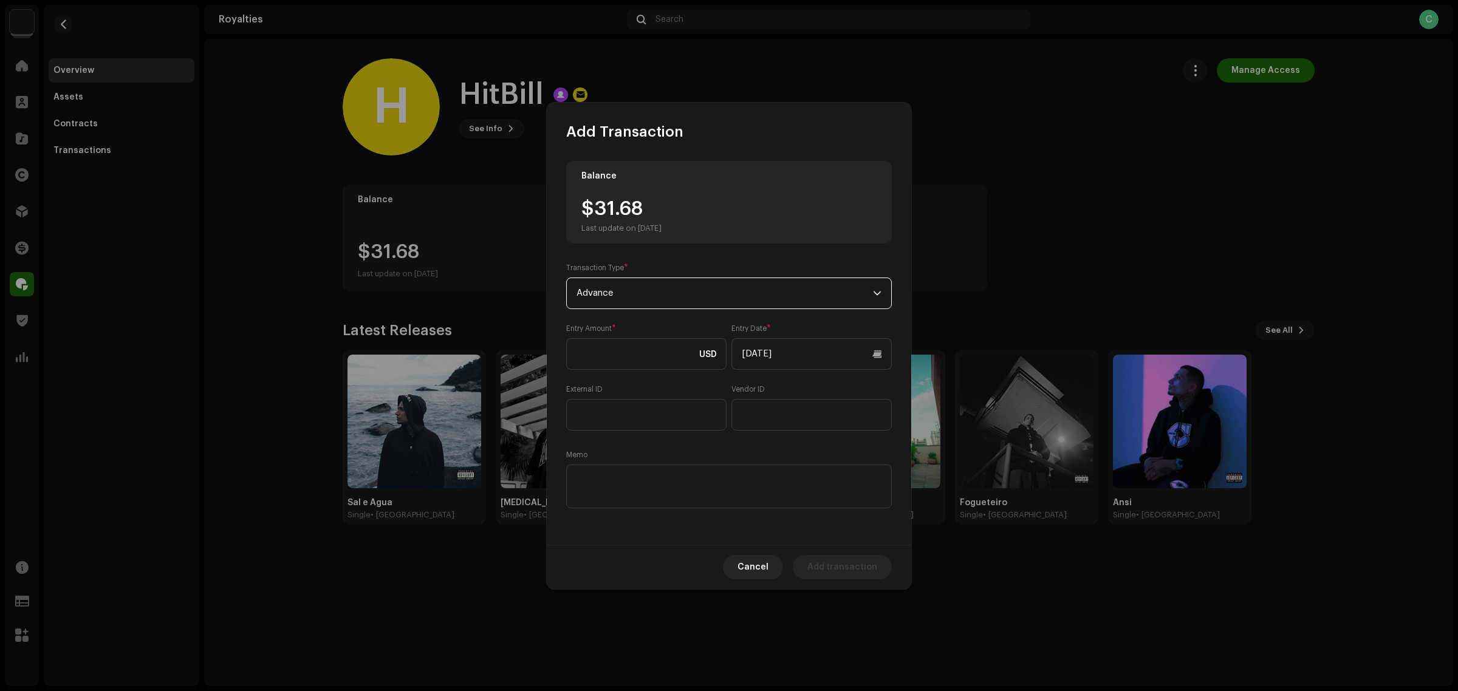
click at [646, 281] on span "Advance" at bounding box center [724, 293] width 296 height 30
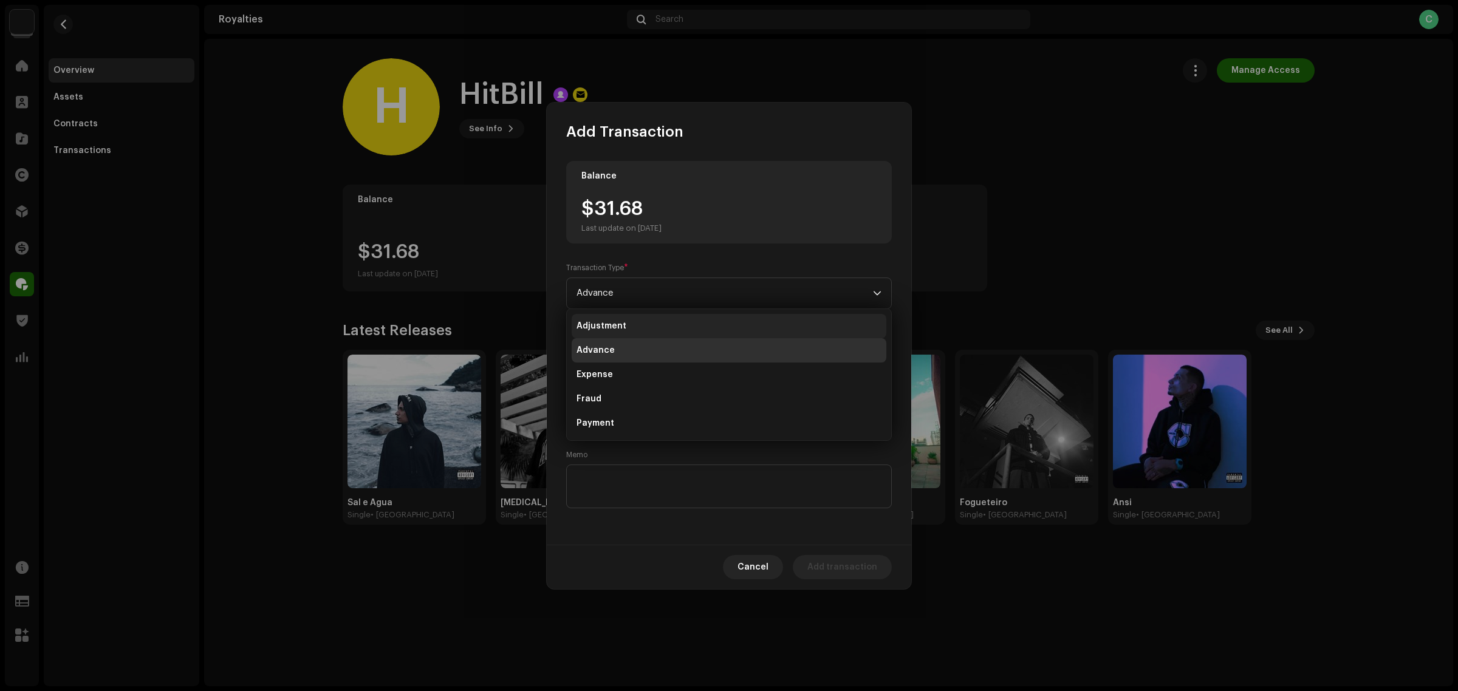
click at [641, 318] on li "Adjustment" at bounding box center [729, 326] width 315 height 24
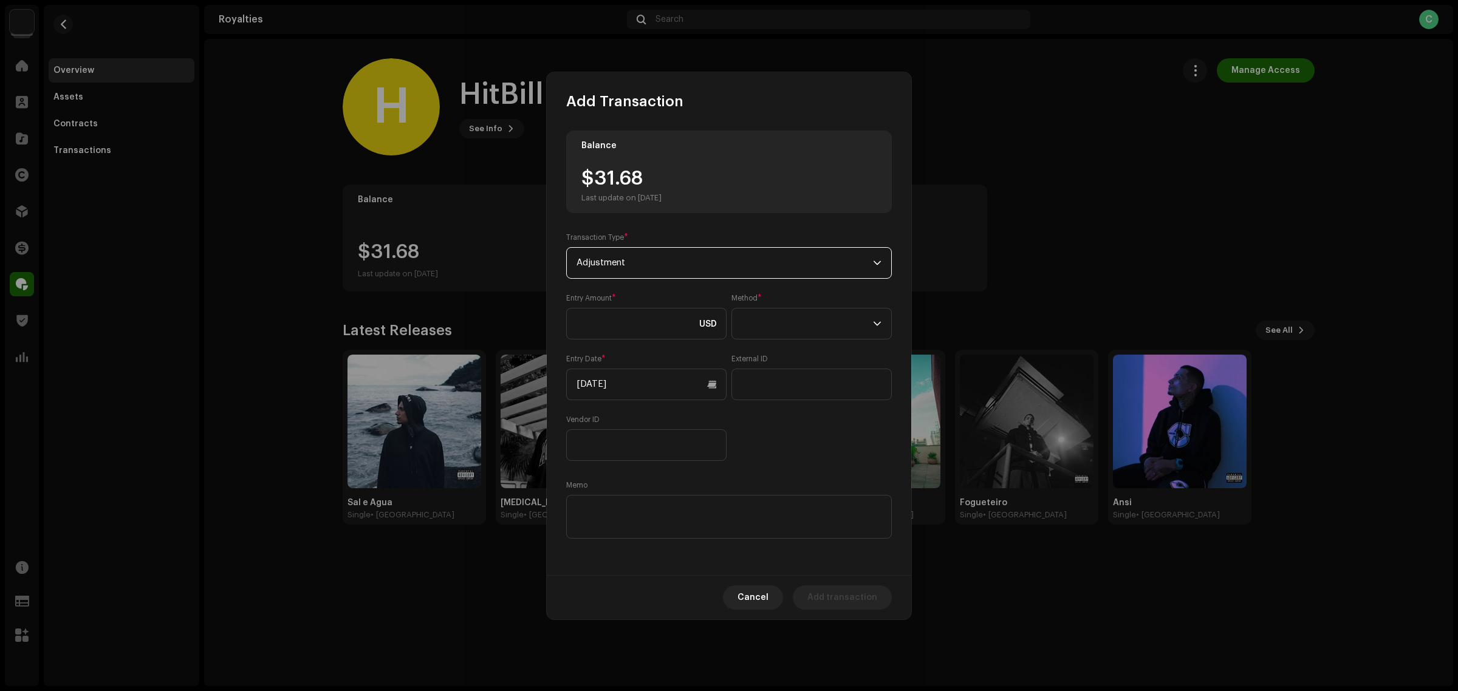
click at [682, 265] on span "Adjustment" at bounding box center [724, 263] width 296 height 30
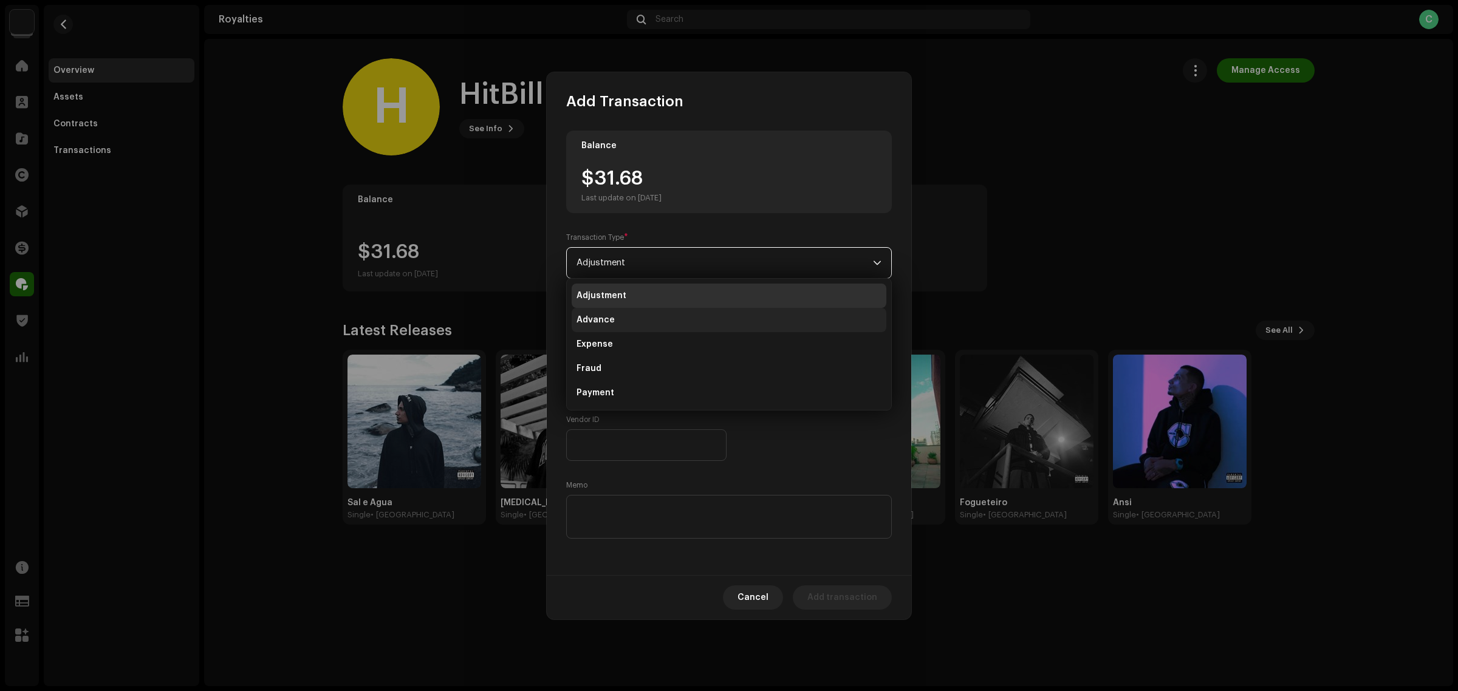
click at [663, 320] on li "Advance" at bounding box center [729, 320] width 315 height 24
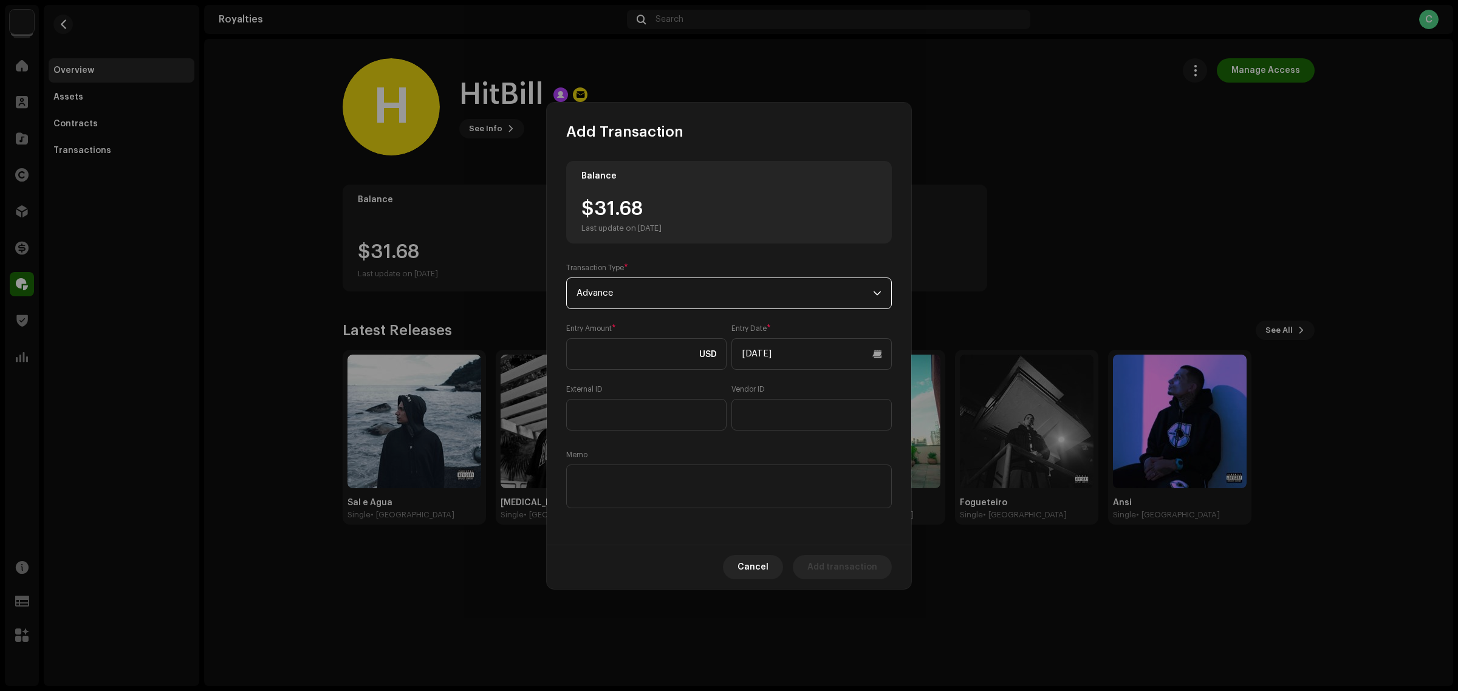
click at [716, 293] on span "Advance" at bounding box center [724, 293] width 296 height 30
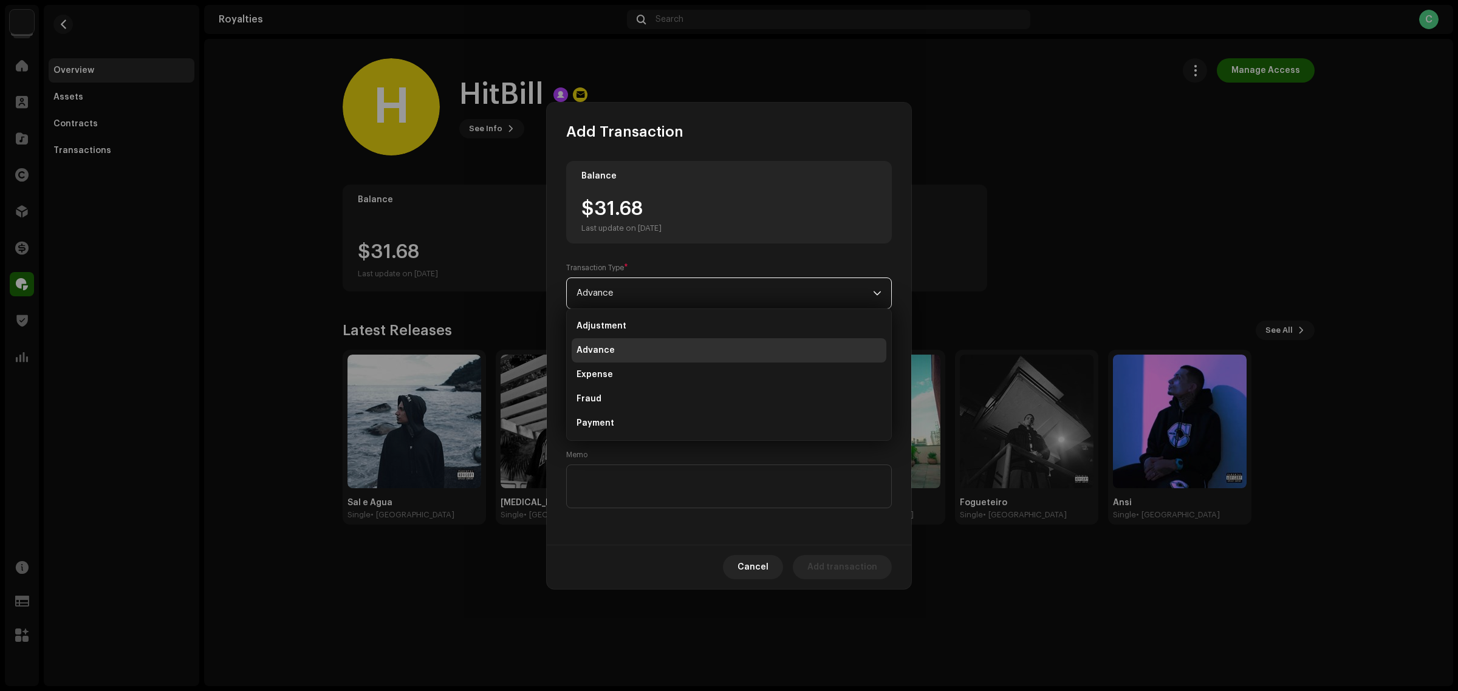
click at [682, 313] on ul "Adjustment Advance Expense Fraud Payment Refund Subscription Offset Tax" at bounding box center [729, 411] width 324 height 204
click at [683, 320] on li "Adjustment" at bounding box center [729, 326] width 315 height 24
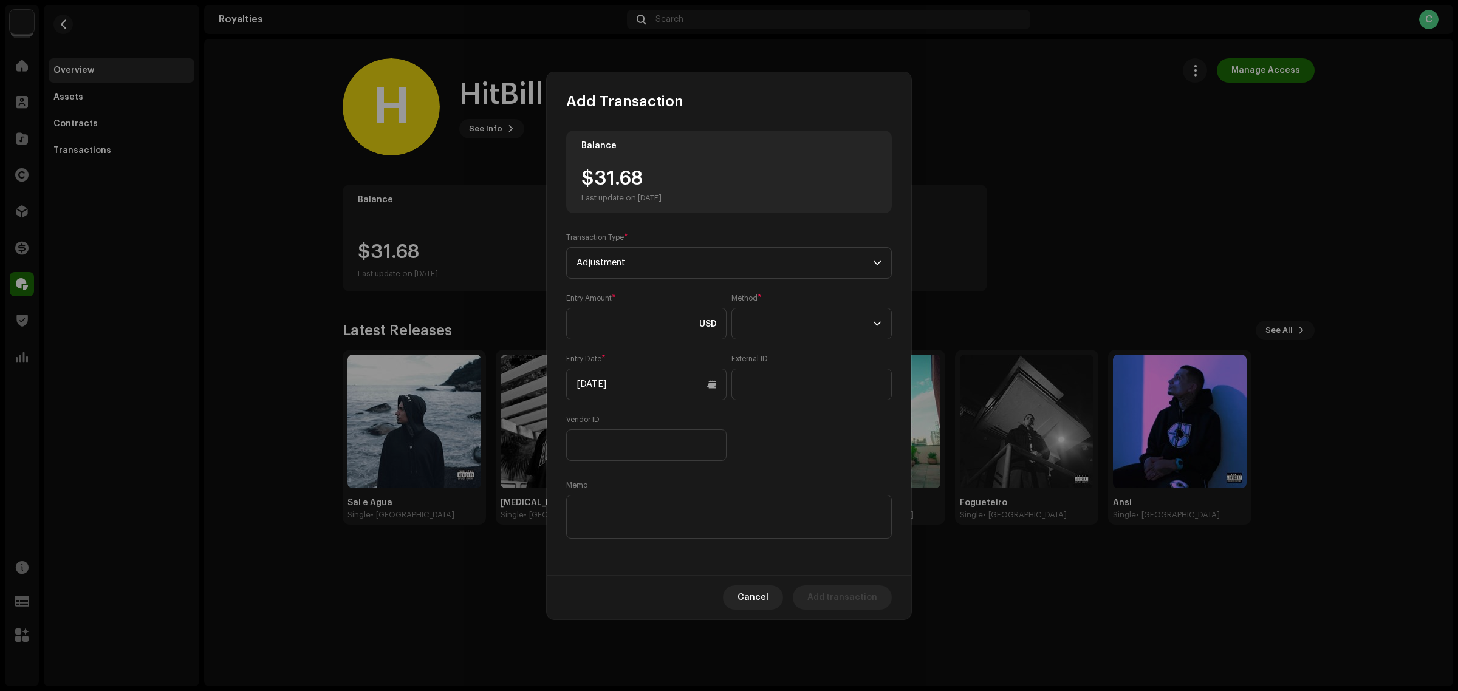
click at [754, 448] on div "Entry Amount * USD Method * Entry Date * 10/08/2025 External ID Vendor ID" at bounding box center [729, 377] width 326 height 168
click at [690, 329] on input at bounding box center [646, 324] width 160 height 32
click at [650, 323] on input at bounding box center [646, 317] width 160 height 32
click at [798, 317] on span at bounding box center [807, 316] width 131 height 30
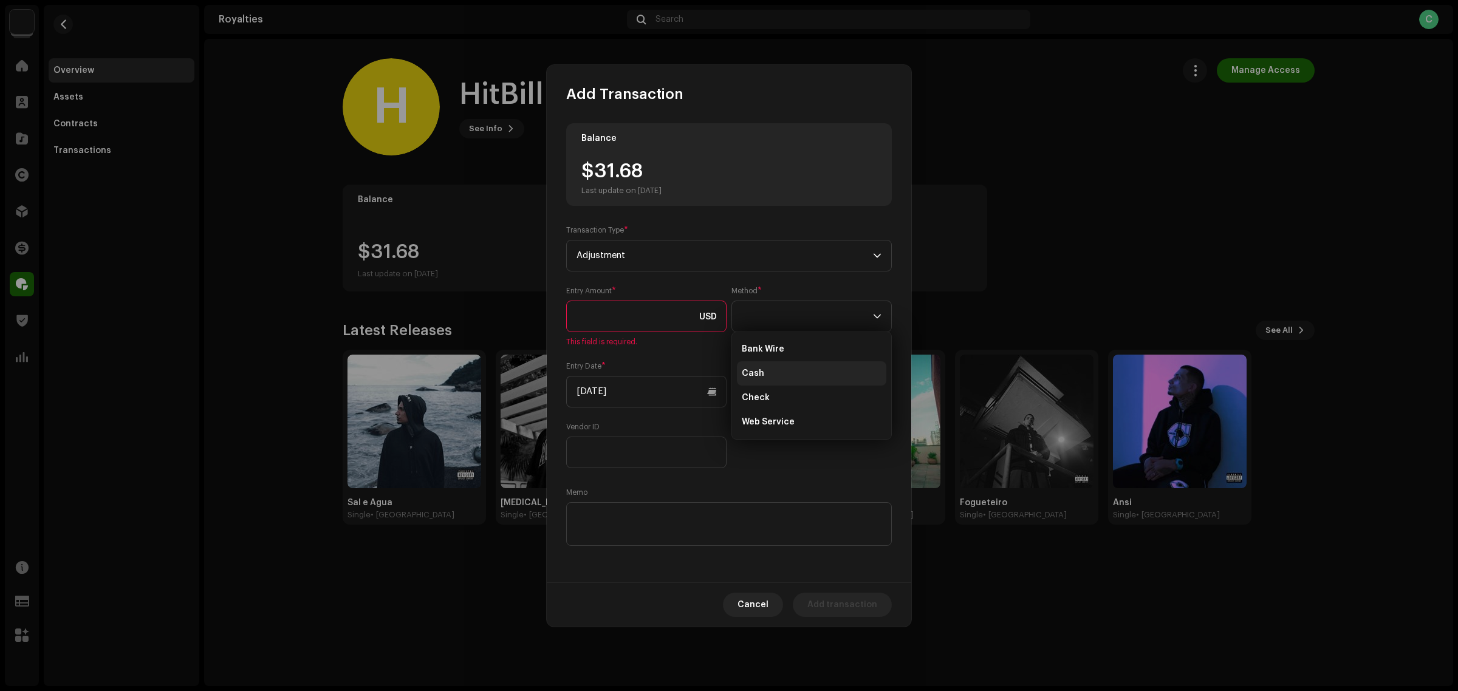
drag, startPoint x: 799, startPoint y: 369, endPoint x: 791, endPoint y: 371, distance: 8.0
click at [799, 371] on li "Cash" at bounding box center [811, 373] width 149 height 24
click at [627, 307] on input at bounding box center [646, 317] width 160 height 32
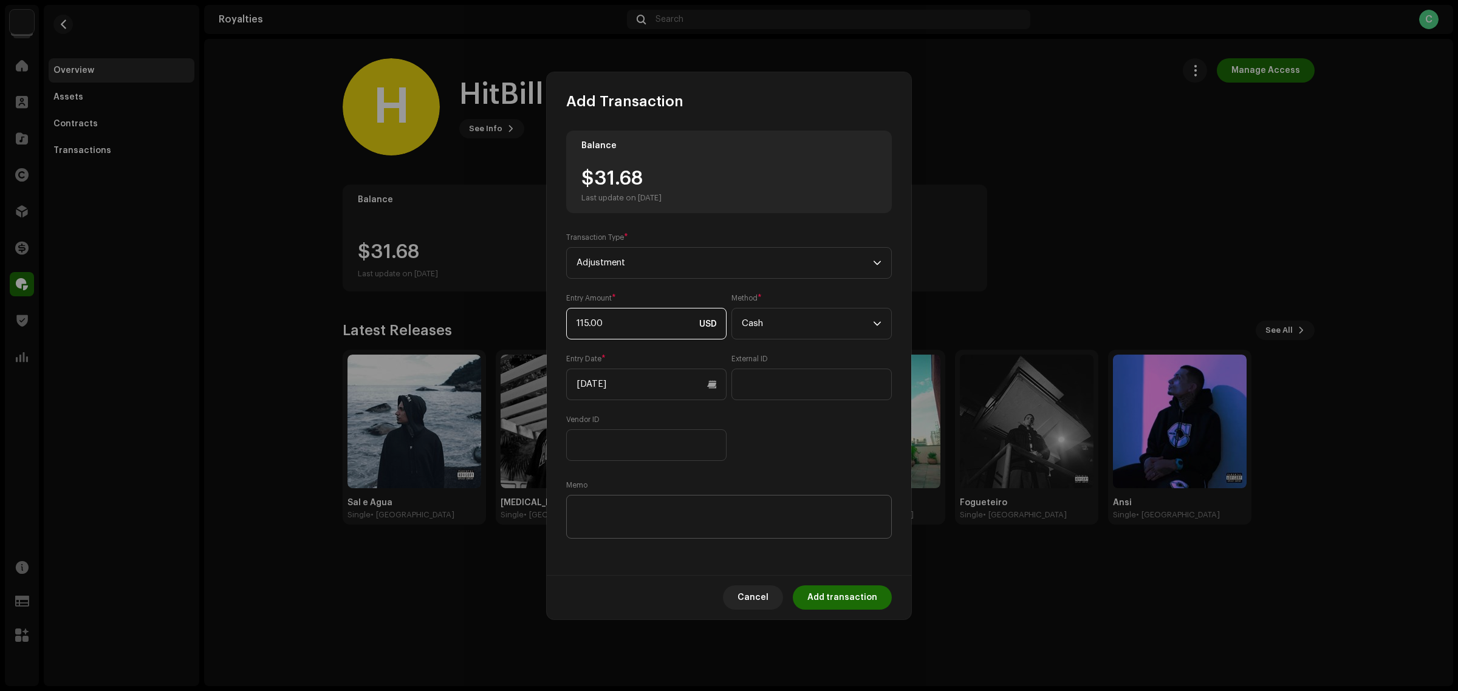
type input "115.10"
click at [775, 453] on div "Entry Amount * 115.10 USD Method * Cash Entry Date * 10/08/2025 External ID Ven…" at bounding box center [729, 377] width 326 height 168
paste textarea "Pagamento dos Royalties feito via Paypal em 10/09/2025"
type textarea "Pagamento dos Royalties feito via Paypal em 10/09/2025"
click at [790, 432] on div "Entry Amount * 115.10 USD Method * Cash Entry Date * 10/08/2025 External ID Ven…" at bounding box center [729, 377] width 326 height 168
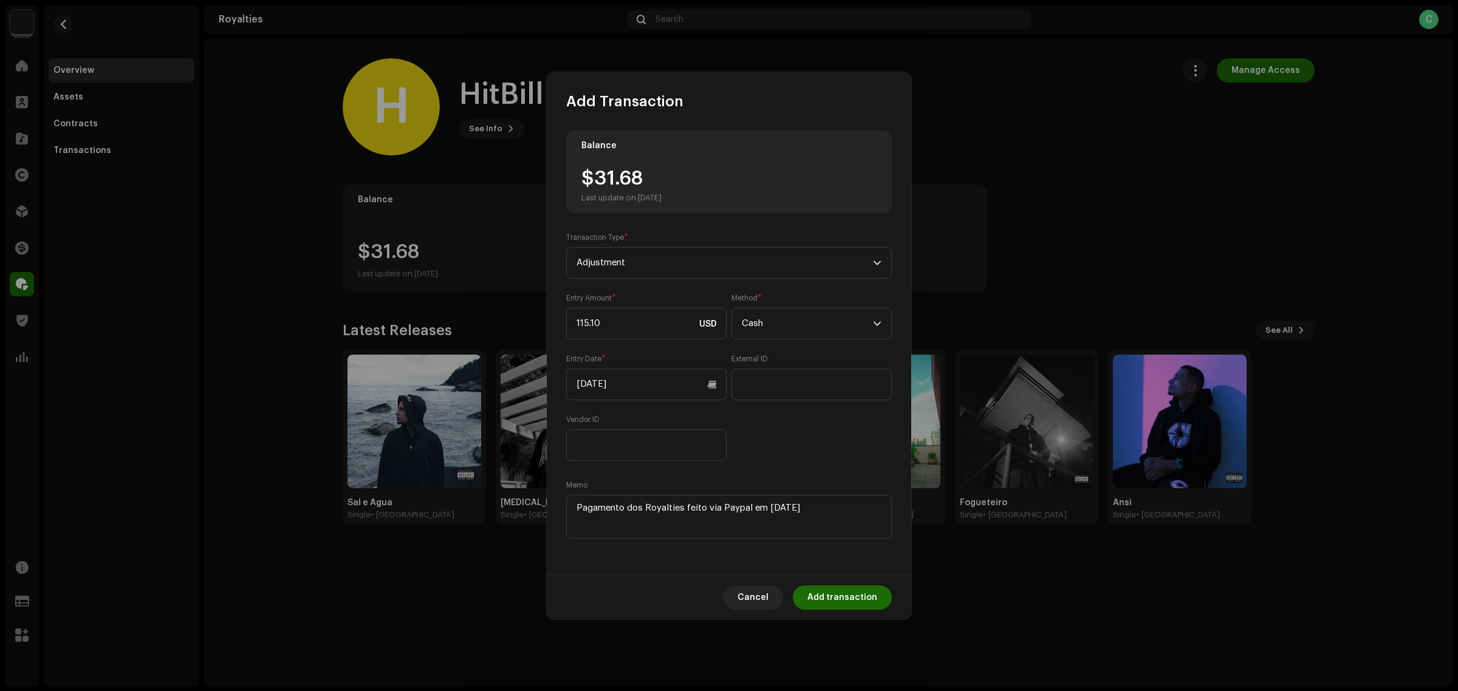
click at [839, 492] on div "Memo" at bounding box center [729, 510] width 326 height 61
click at [842, 514] on textarea at bounding box center [729, 517] width 326 height 44
click at [833, 445] on div "Entry Amount * 115.10 USD Method * Cash Entry Date * 10/08/2025 External ID Ven…" at bounding box center [729, 377] width 326 height 168
click at [623, 394] on input "10/08/2025" at bounding box center [646, 385] width 160 height 32
click at [589, 422] on icon "Previous Month" at bounding box center [588, 426] width 9 height 9
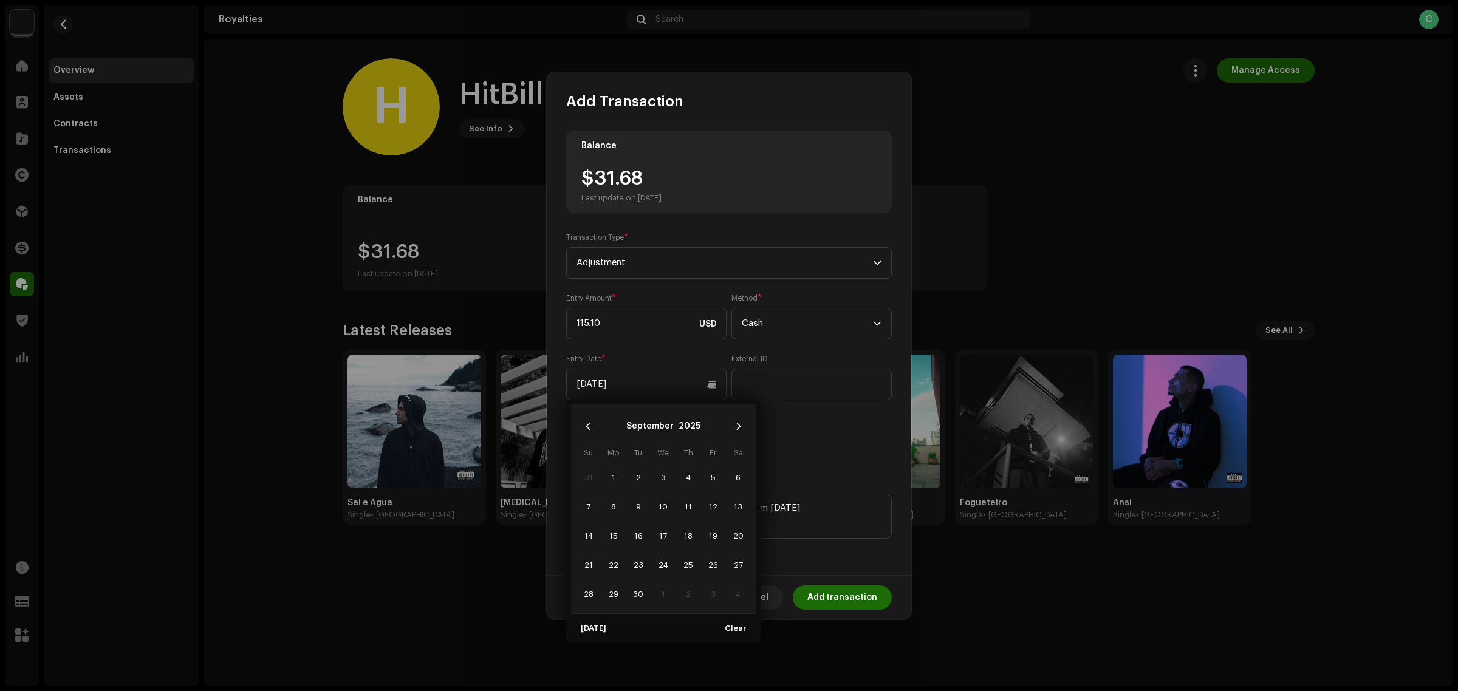
click at [632, 496] on td "9" at bounding box center [638, 506] width 25 height 29
click at [635, 508] on span "9" at bounding box center [638, 506] width 19 height 19
type input "09/09/2025"
click at [776, 474] on div "Balance $31.68 Last update on Oct 8, 2025 Transaction Type * Adjustment Entry A…" at bounding box center [729, 336] width 326 height 411
click at [624, 508] on textarea at bounding box center [729, 517] width 326 height 44
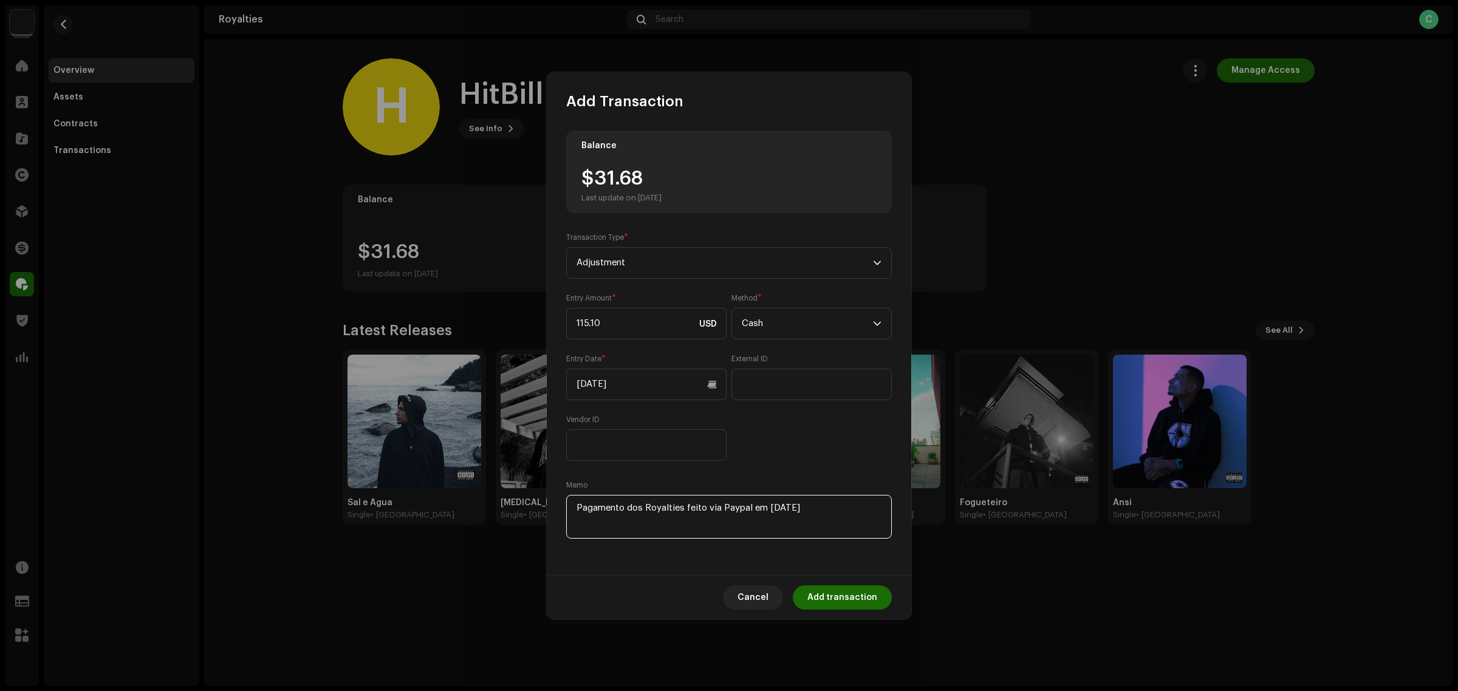
click at [624, 508] on textarea at bounding box center [729, 517] width 326 height 44
paste textarea "Retirada do saldo da conta Dalsin a título de split share - transação solicitad…"
type textarea "Retirada do saldo da conta Dalsin a título de split share - transação solicitad…"
click at [773, 433] on div "Entry Amount * 115.10 USD Method * Cash Entry Date * 09/09/2025 External ID Ven…" at bounding box center [729, 377] width 326 height 168
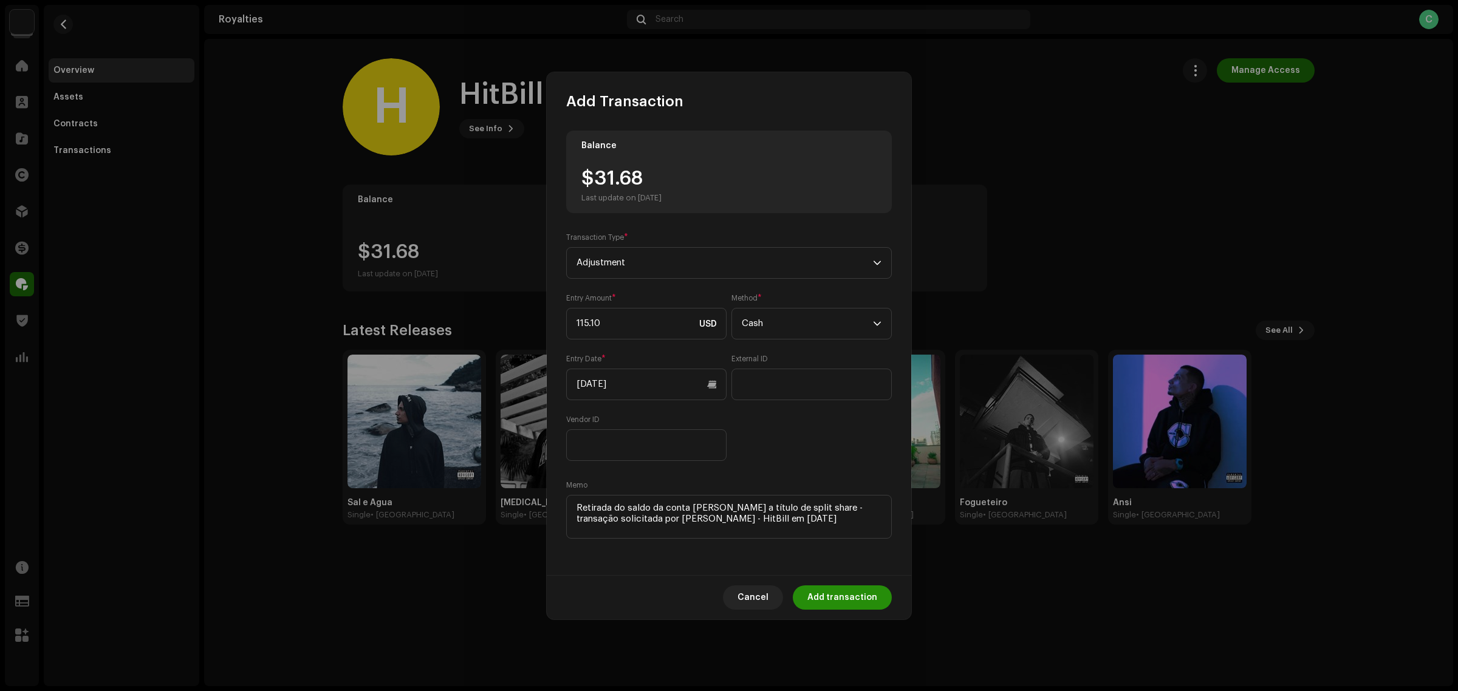
click at [837, 594] on span "Add transaction" at bounding box center [842, 598] width 70 height 24
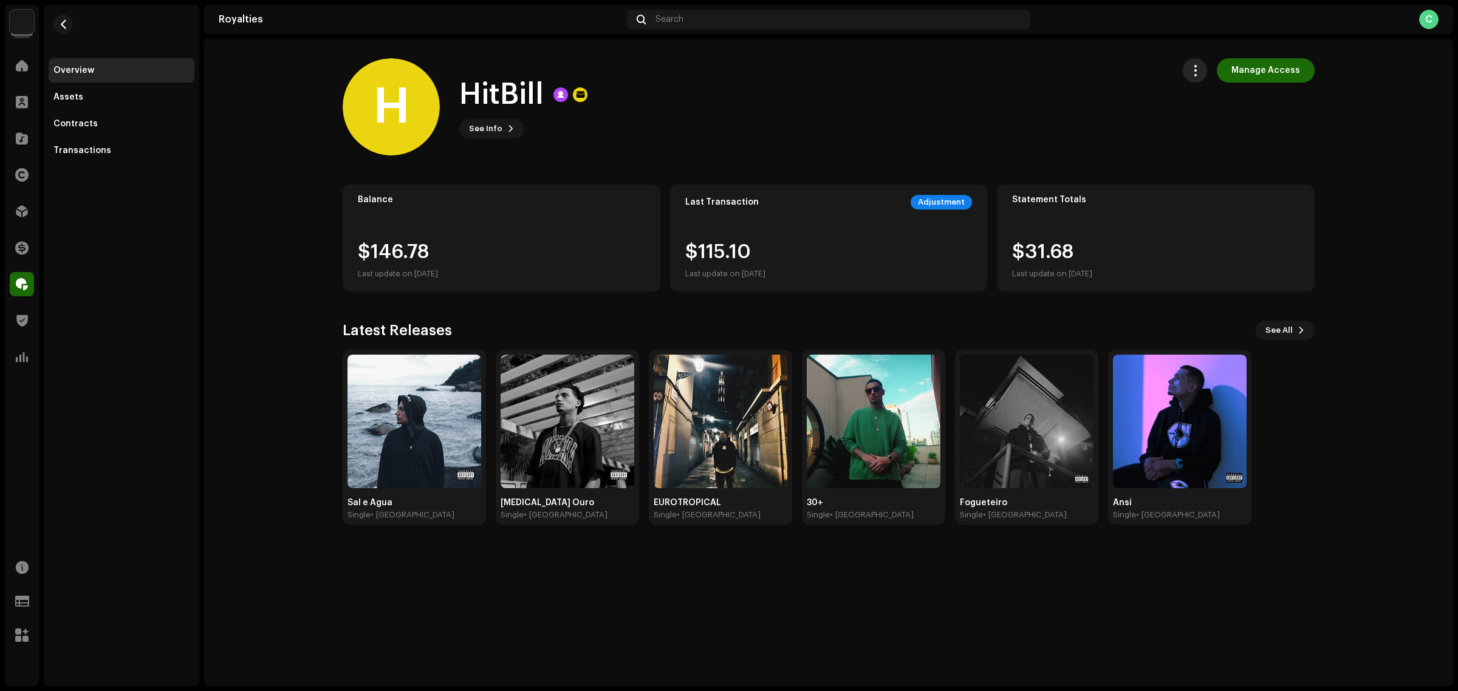
click at [1200, 68] on span "button" at bounding box center [1195, 71] width 12 height 10
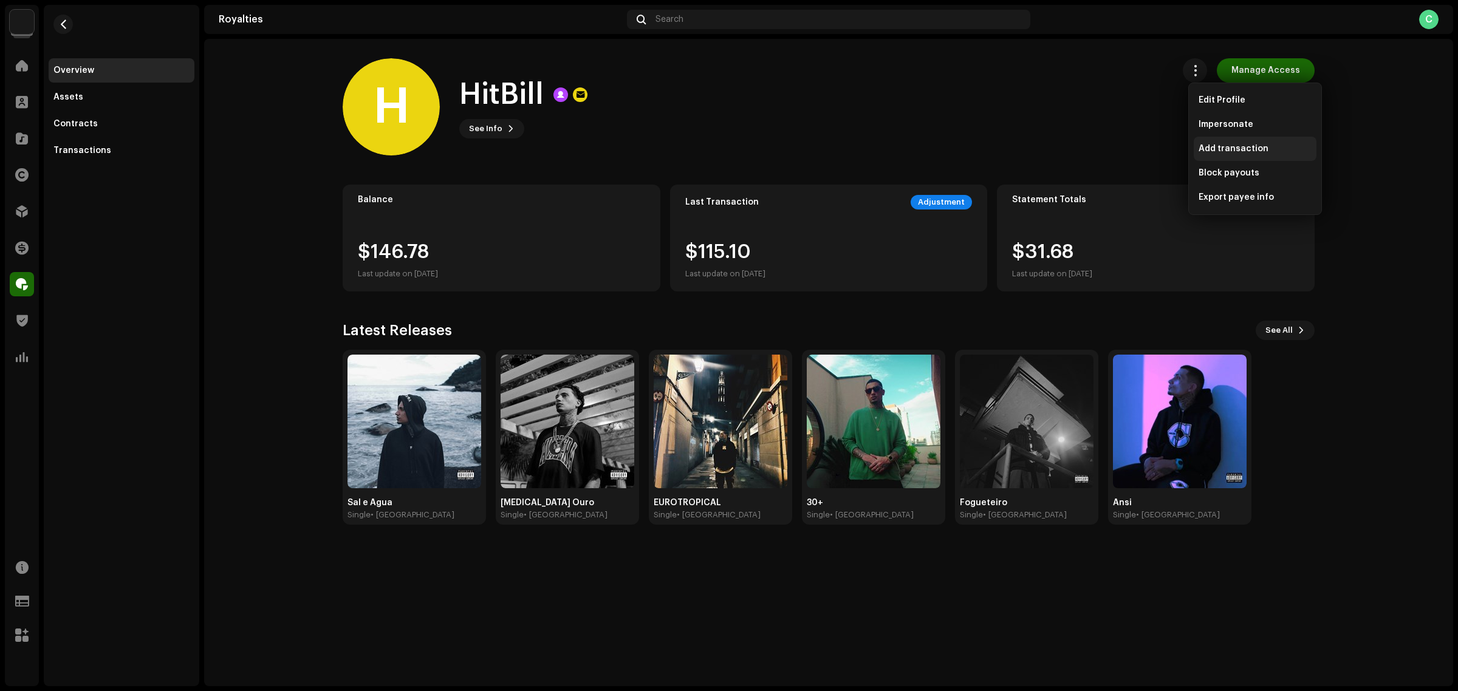
click at [1253, 147] on span "Add transaction" at bounding box center [1233, 149] width 70 height 10
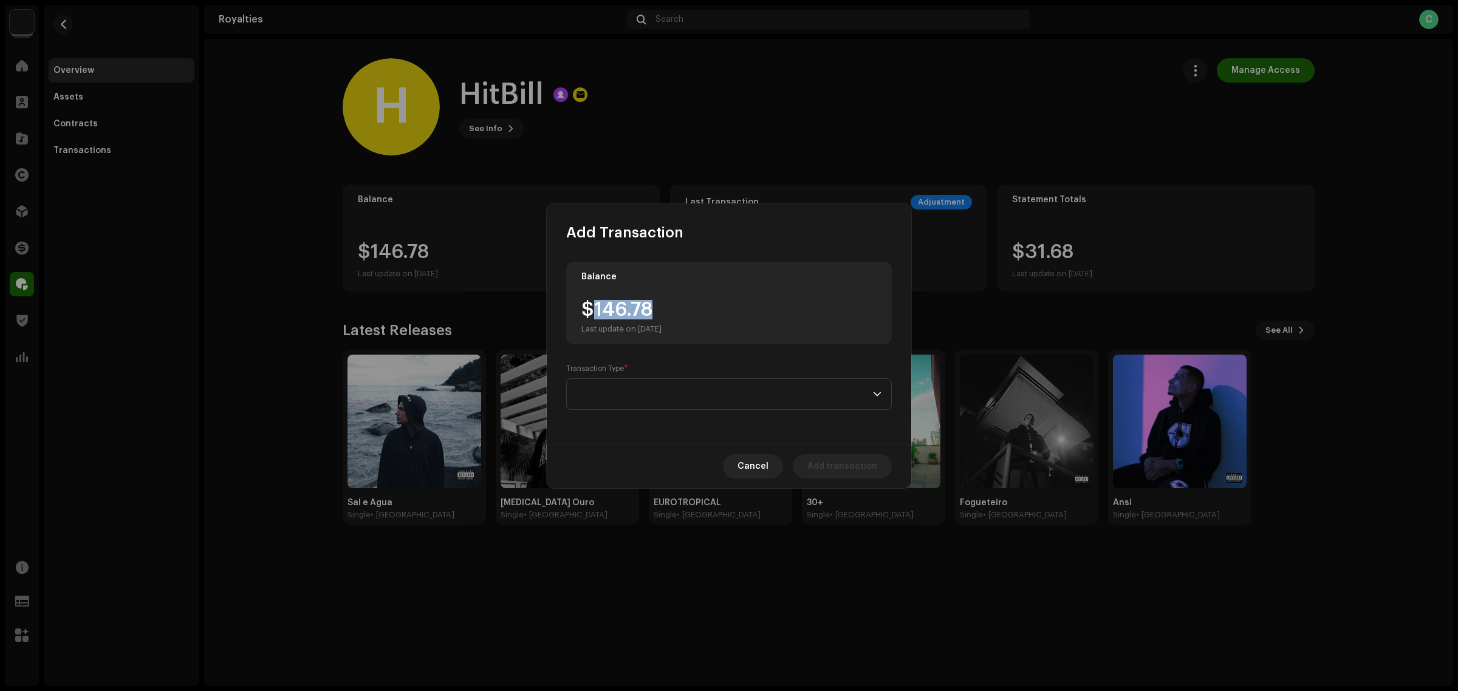
drag, startPoint x: 657, startPoint y: 307, endPoint x: 593, endPoint y: 303, distance: 63.9
click at [593, 303] on div "$146.78 Last update on Oct 8, 2025" at bounding box center [621, 317] width 80 height 34
copy div "146.78"
click at [672, 400] on span at bounding box center [724, 394] width 296 height 30
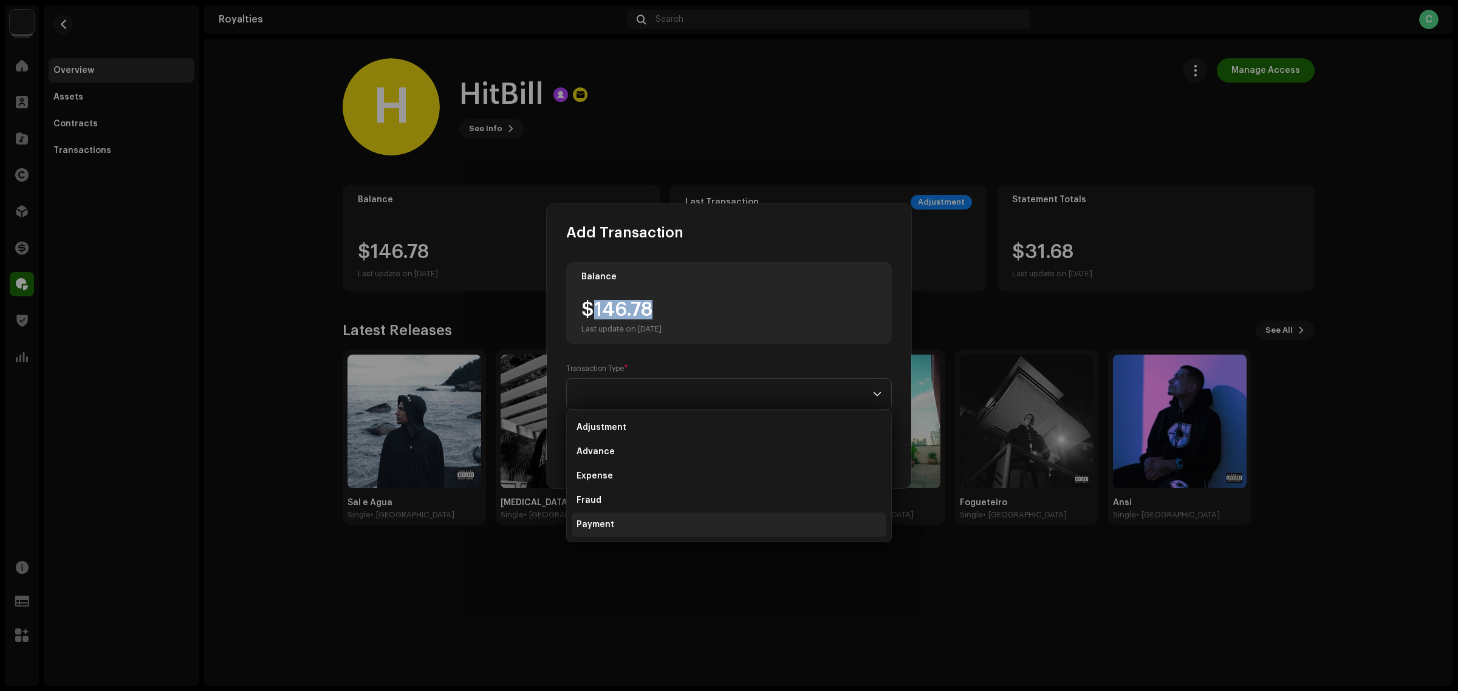
click at [657, 524] on li "Payment" at bounding box center [729, 525] width 315 height 24
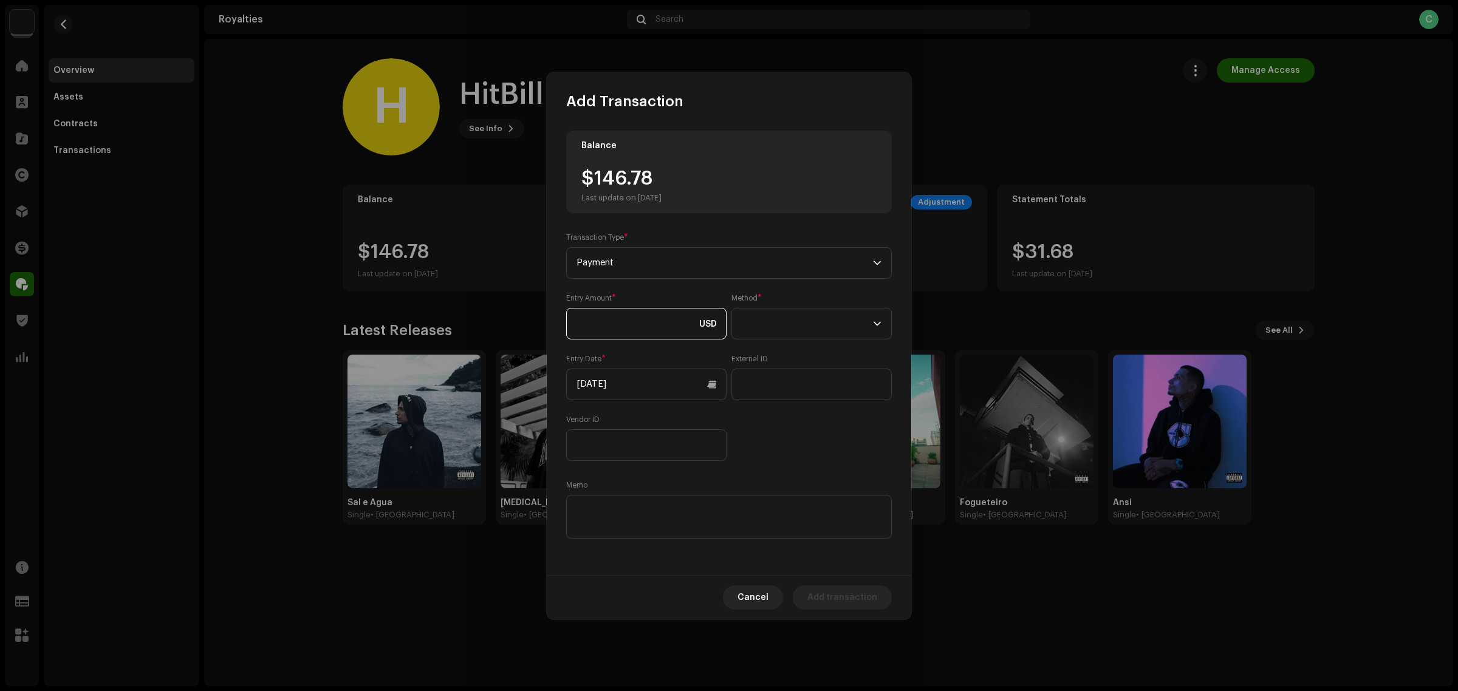
paste input "146.78"
type input "146.78"
click at [765, 320] on span at bounding box center [807, 324] width 131 height 30
click at [778, 381] on li "Cash" at bounding box center [811, 381] width 149 height 24
click at [724, 474] on div "Balance $146.78 Last update on Oct 8, 2025 Transaction Type * Payment Entry Amo…" at bounding box center [729, 336] width 326 height 411
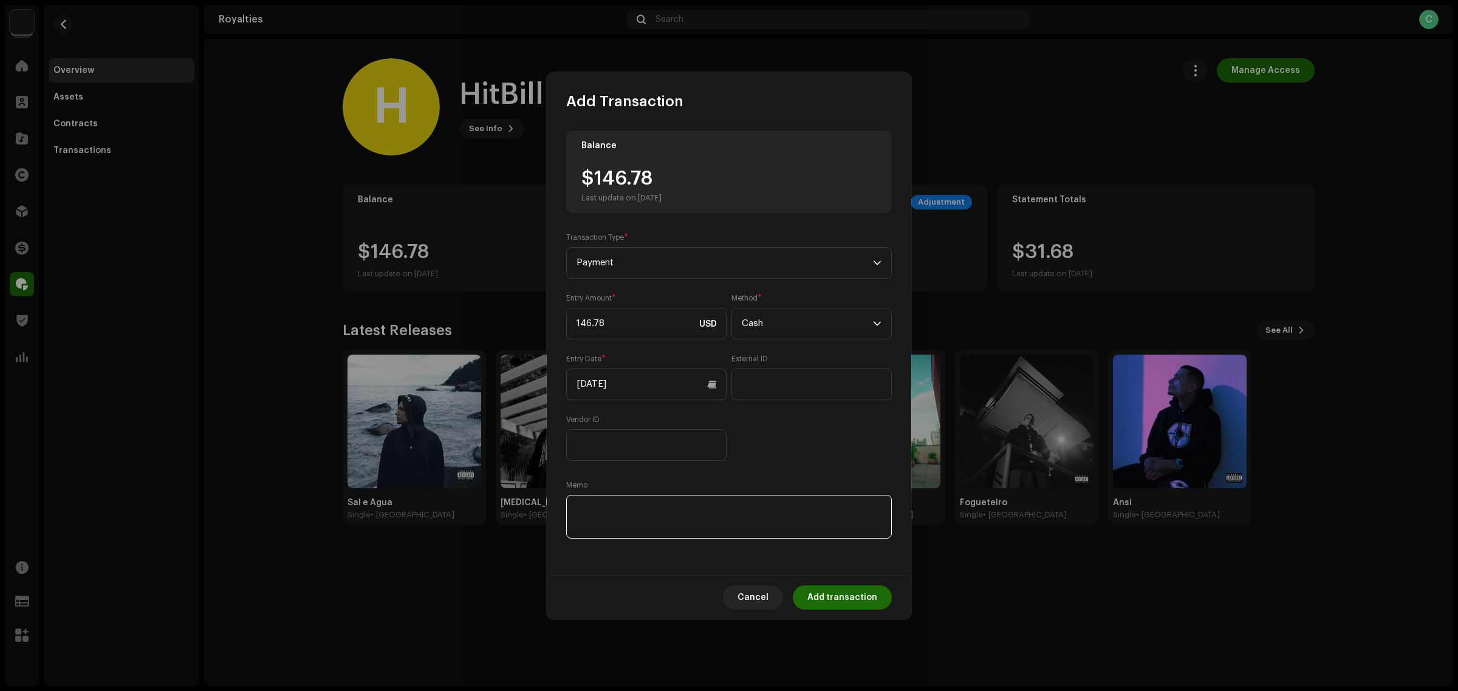
paste textarea "Pagamento dos Royalties feito via Paypal em 10/09/2025"
type textarea "Pagamento dos Royalties feito via Paypal em 10/09/2025"
click at [852, 583] on div "Cancel Add transaction" at bounding box center [729, 597] width 364 height 44
click at [864, 599] on span "Add transaction" at bounding box center [842, 598] width 70 height 24
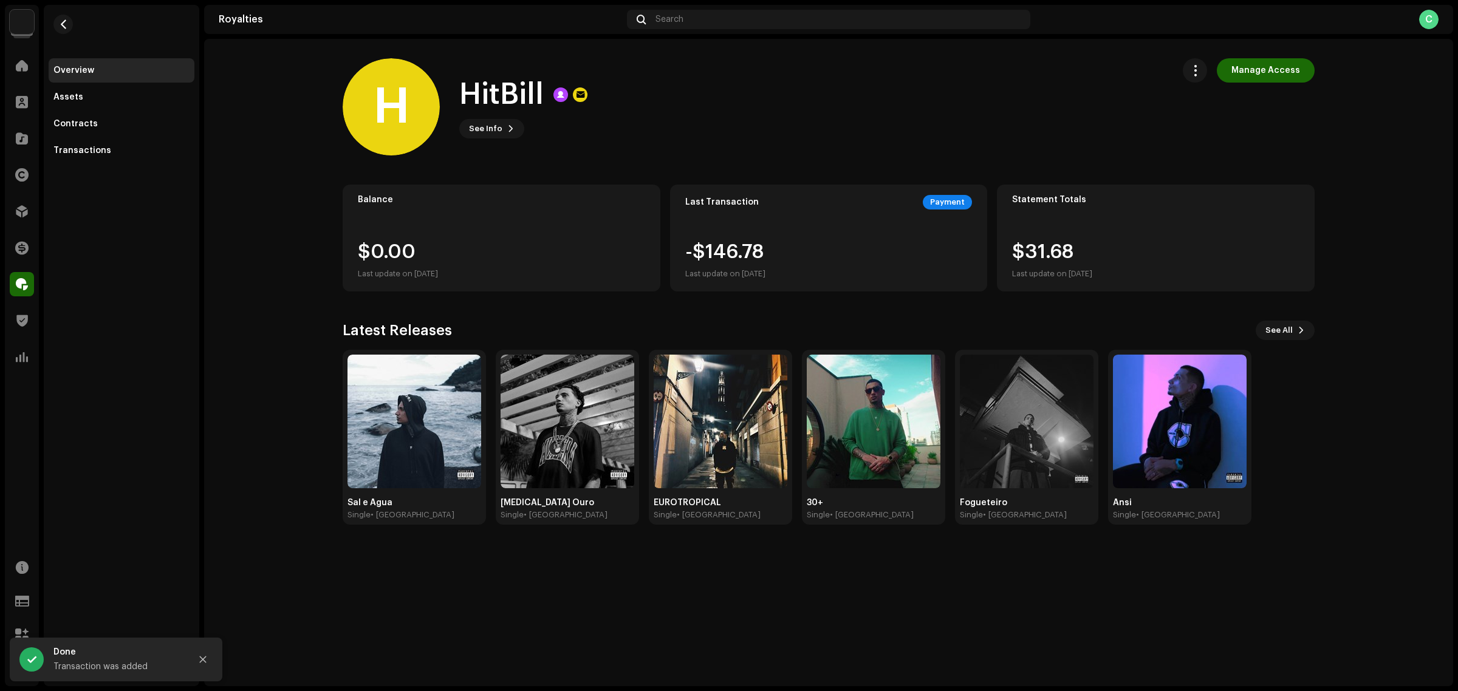
click at [650, 569] on div "H HitBill Manage Access H HitBill See Info Manage Access Manage Access Balance …" at bounding box center [828, 363] width 1249 height 648
click at [1387, 411] on royalties-payees-details-overview "H HitBill Manage Access H HitBill See Info Manage Access Manage Access Balance …" at bounding box center [828, 291] width 1249 height 505
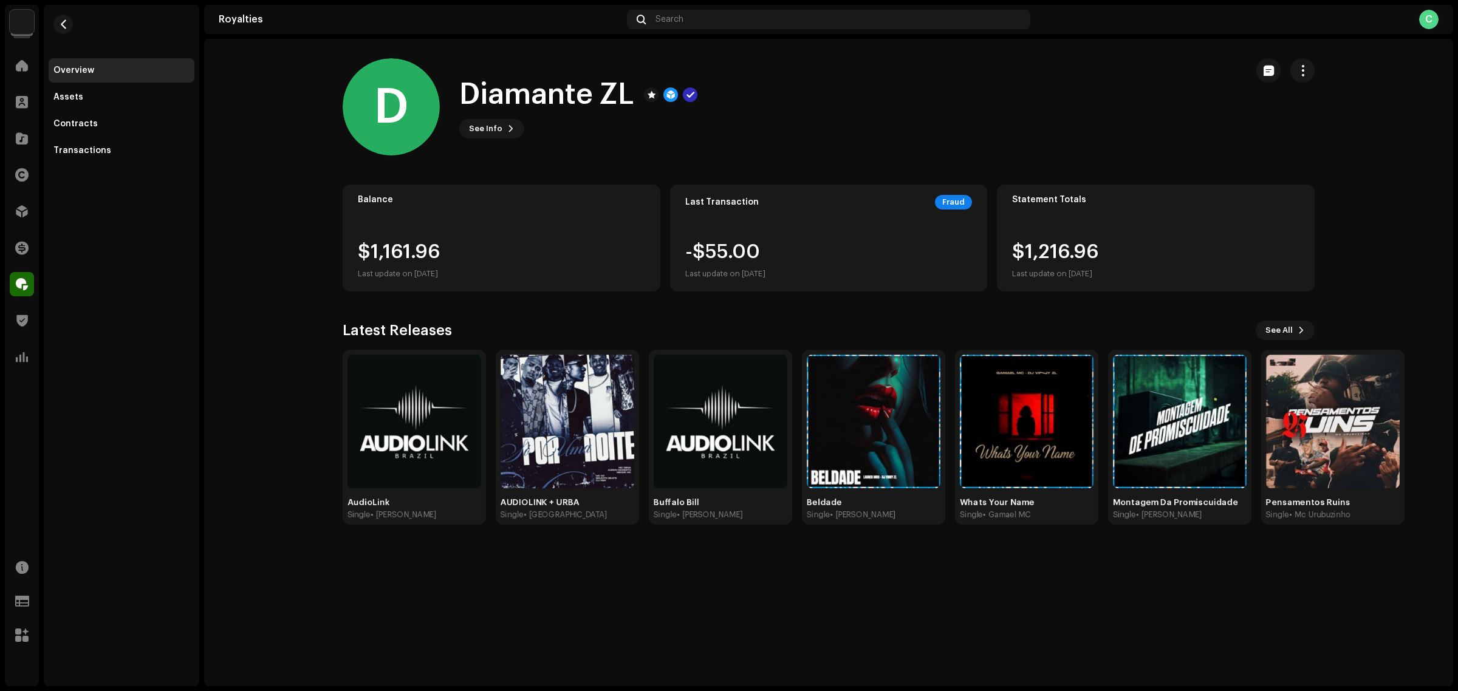
click at [1166, 53] on royalties-payees-details-overview "D Diamante ZL D Diamante ZL See Info Balance $1,161.96 Last update on Oct 8, 20…" at bounding box center [828, 291] width 1249 height 505
click at [1166, 66] on span "button" at bounding box center [1303, 71] width 12 height 10
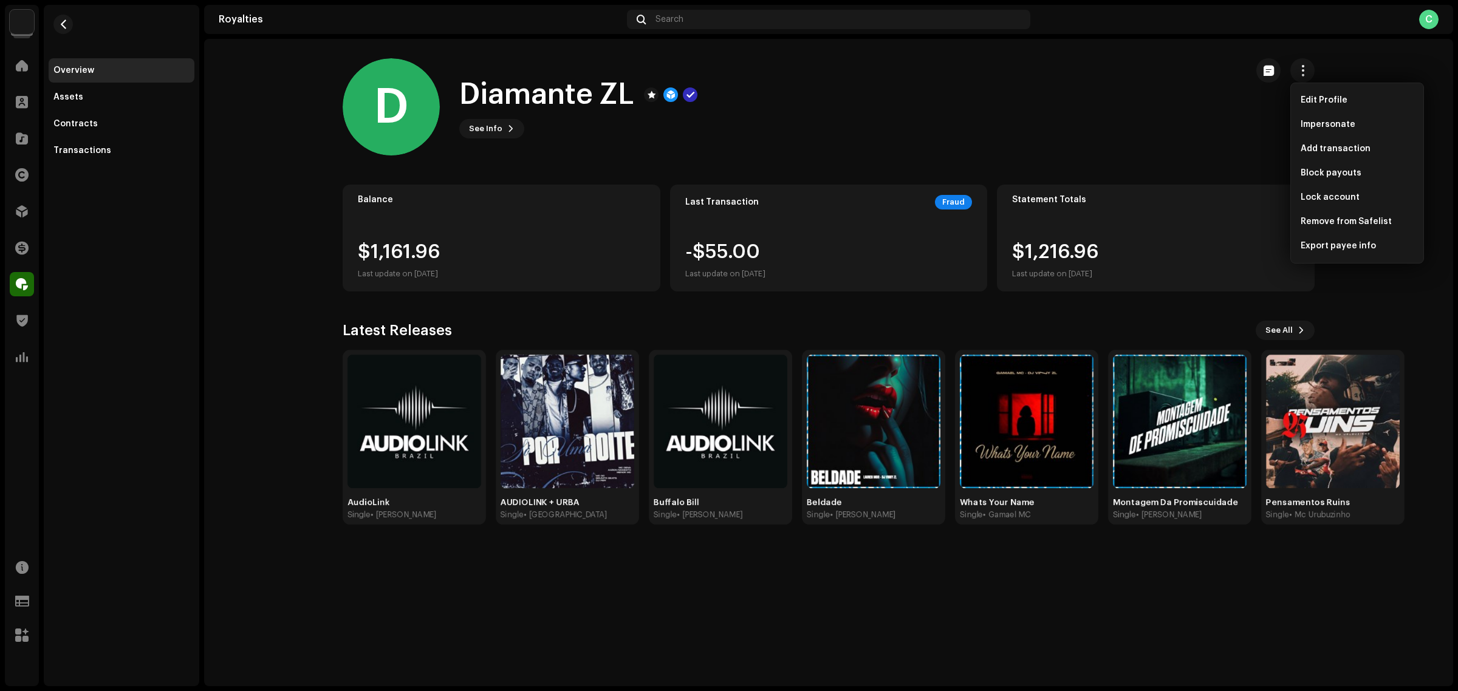
click at [1048, 112] on div "D Diamante ZL See Info" at bounding box center [790, 106] width 894 height 97
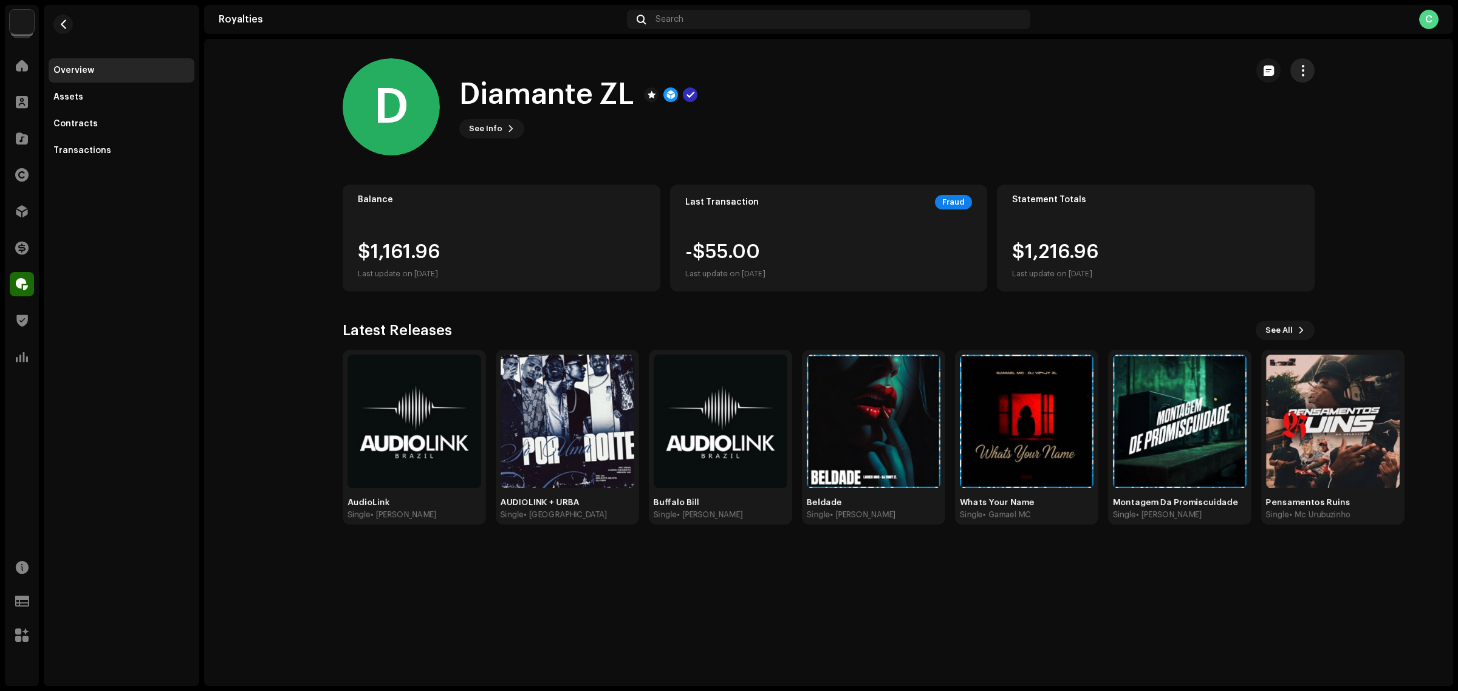
click at [1166, 79] on button "button" at bounding box center [1302, 70] width 24 height 24
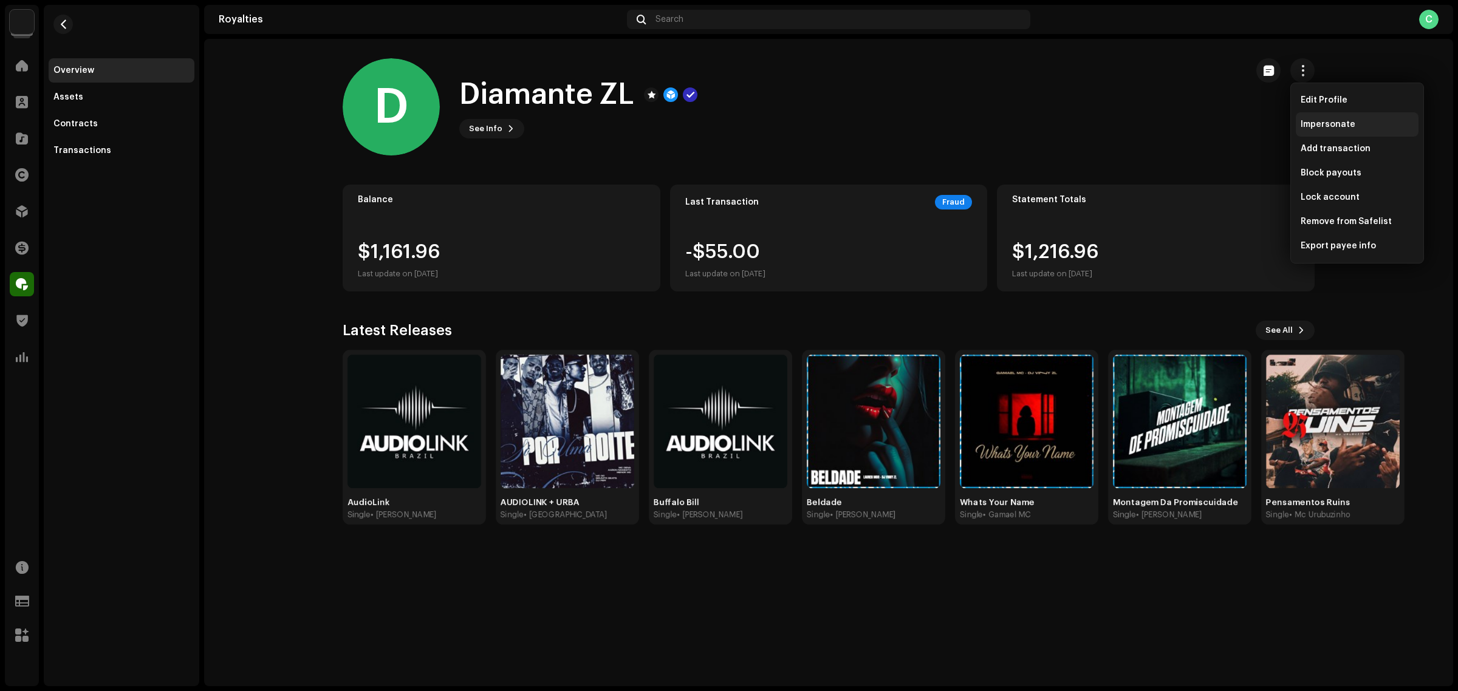
click at [1166, 120] on div "Impersonate" at bounding box center [1357, 125] width 113 height 10
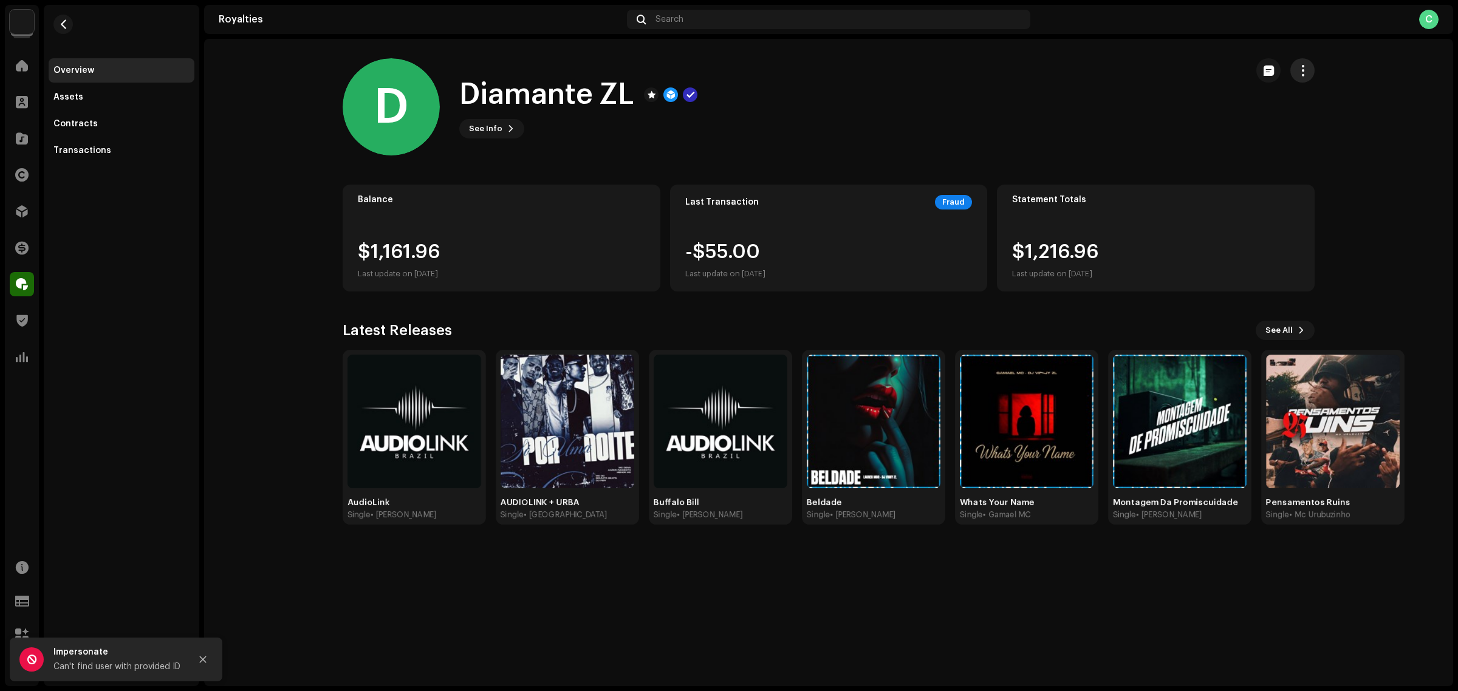
click at [1166, 66] on span "button" at bounding box center [1303, 71] width 12 height 10
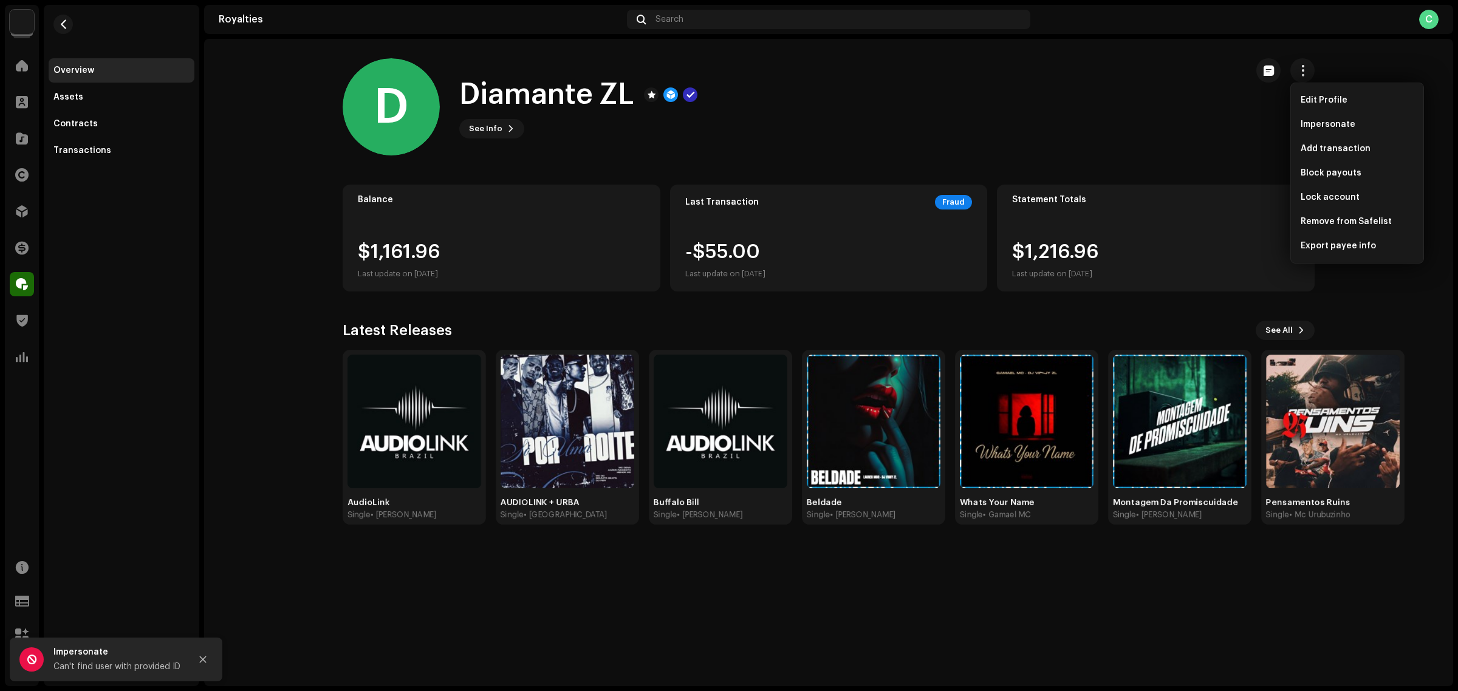
click at [1137, 111] on div "D Diamante ZL See Info" at bounding box center [790, 106] width 894 height 97
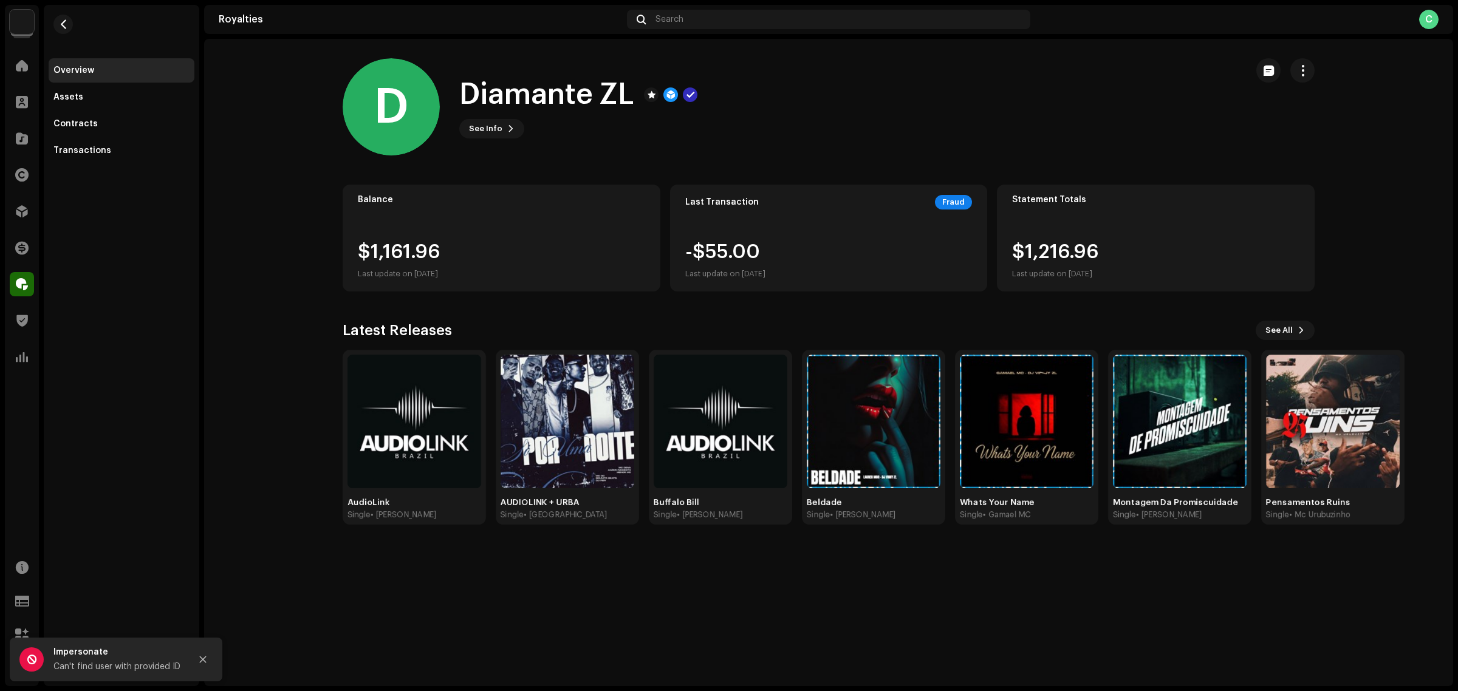
click at [1166, 75] on div at bounding box center [1285, 70] width 58 height 24
click at [1166, 76] on button "button" at bounding box center [1302, 70] width 24 height 24
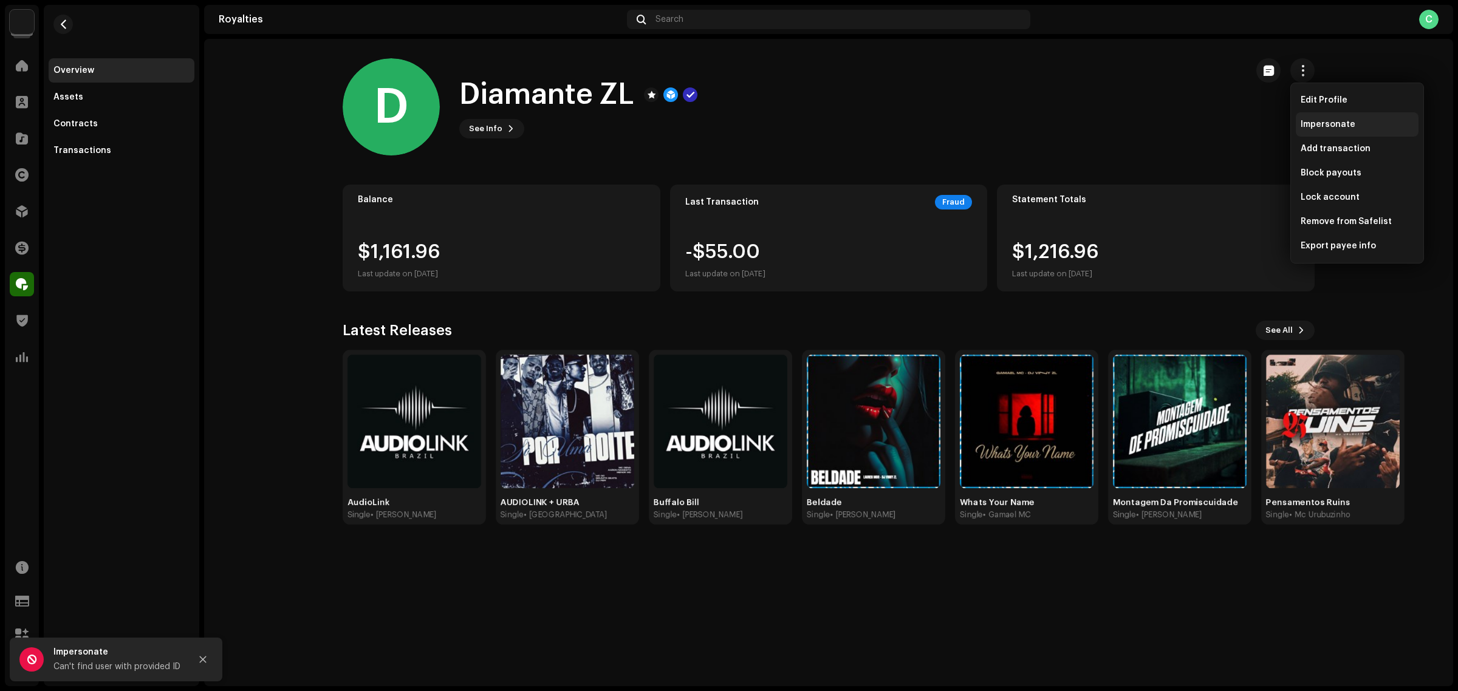
click at [1166, 129] on span "Impersonate" at bounding box center [1328, 125] width 55 height 10
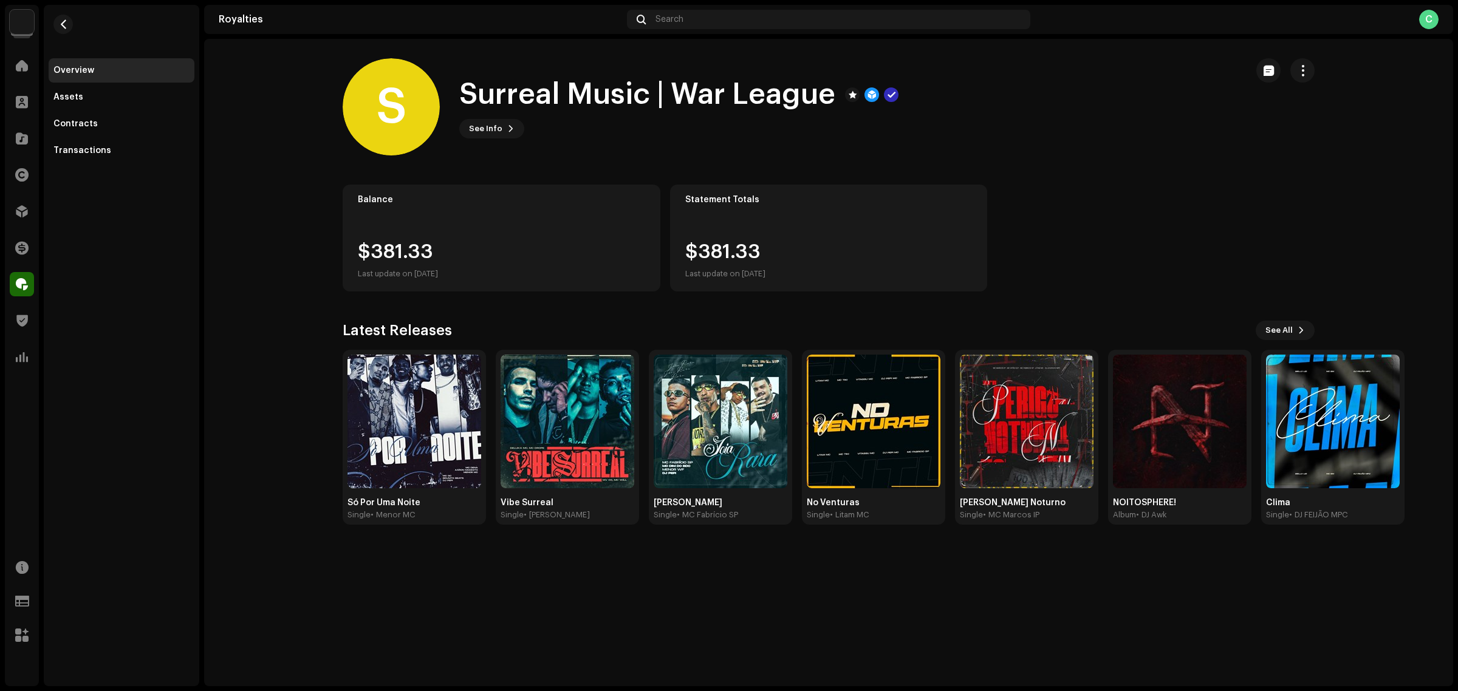
click at [22, 15] on img at bounding box center [22, 22] width 24 height 24
click at [219, 26] on button at bounding box center [226, 27] width 15 height 15
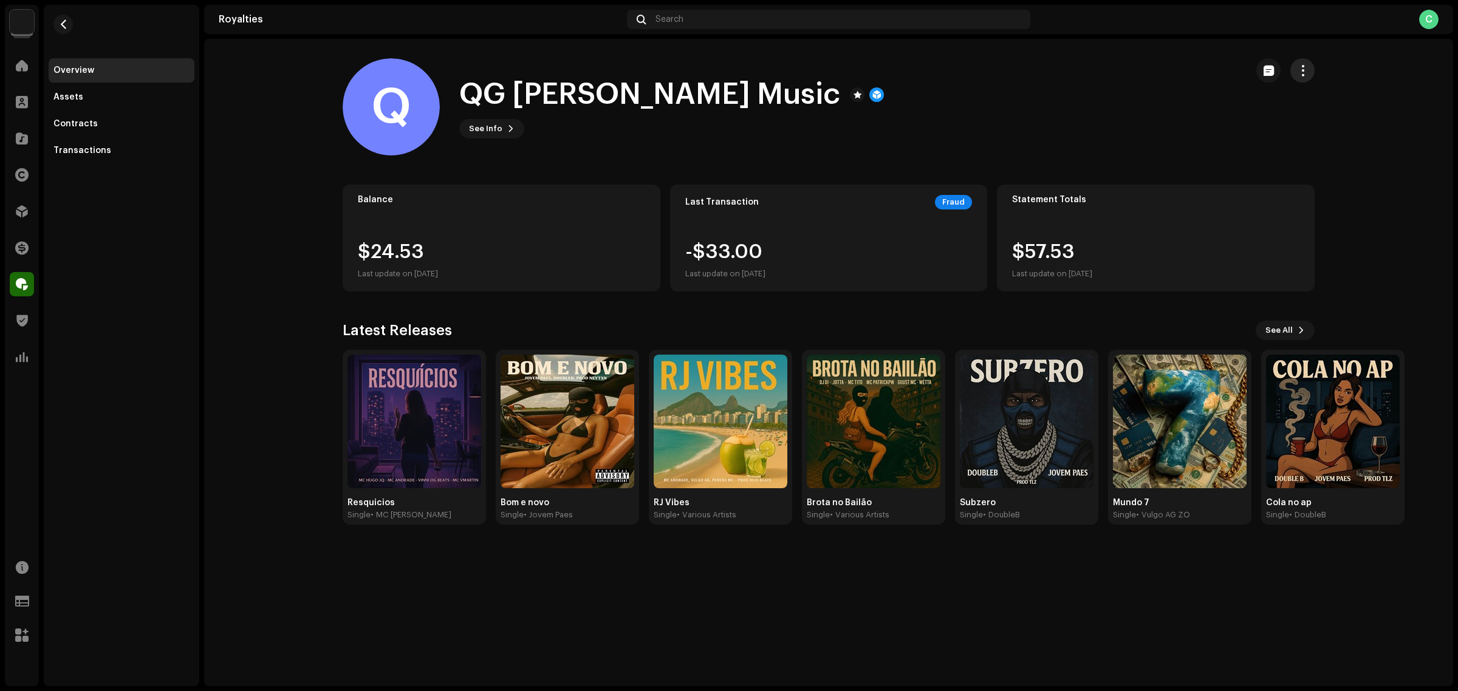
click at [1166, 69] on div "Q QG Raposo Music See Info" at bounding box center [828, 106] width 1011 height 97
click at [1166, 68] on span "button" at bounding box center [1303, 71] width 12 height 10
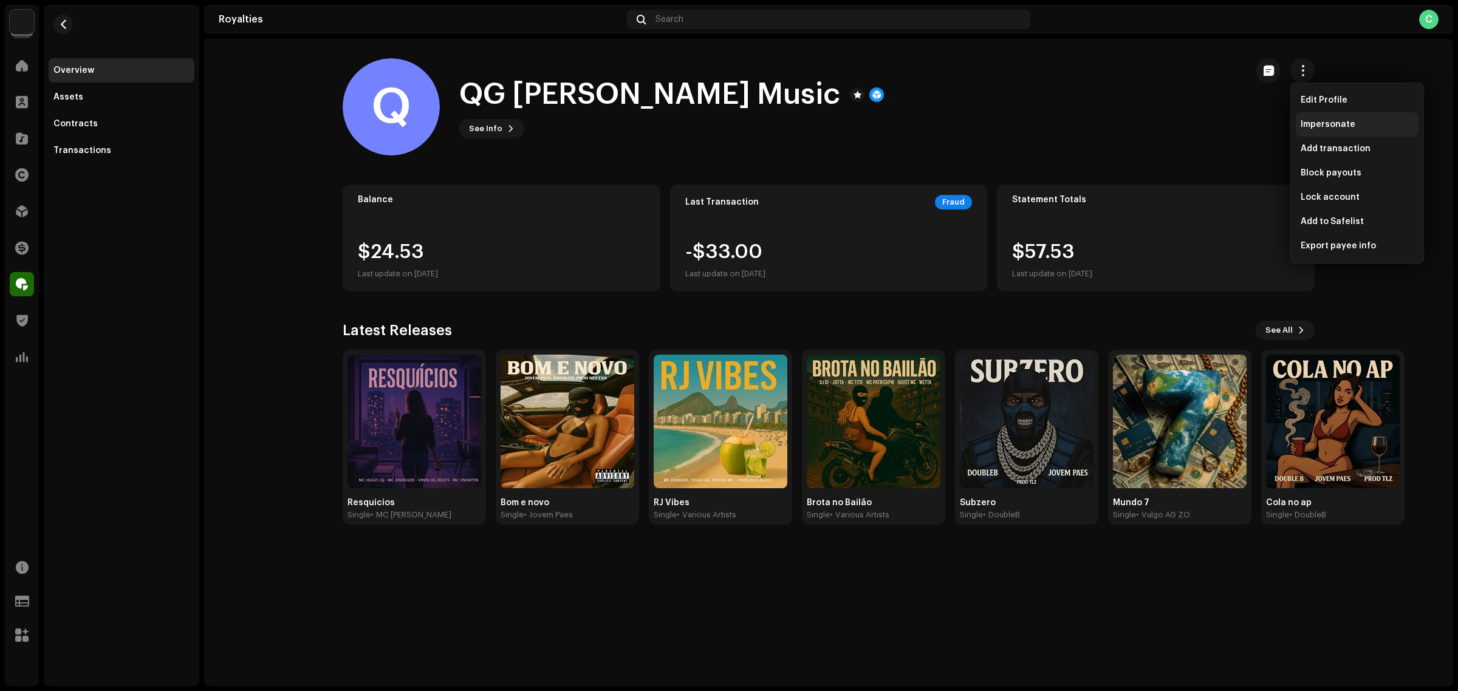
click at [1166, 128] on div "Impersonate" at bounding box center [1357, 125] width 113 height 10
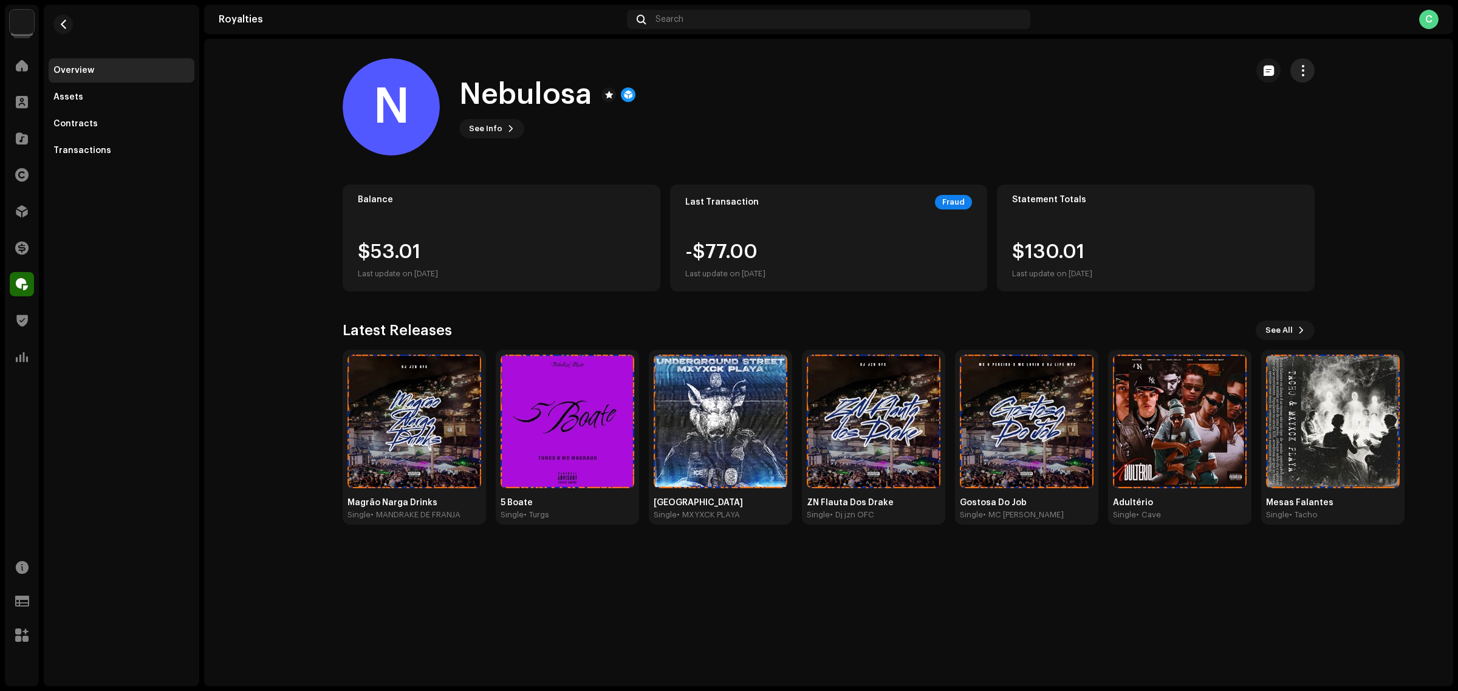
click at [1166, 66] on span "button" at bounding box center [1303, 71] width 12 height 10
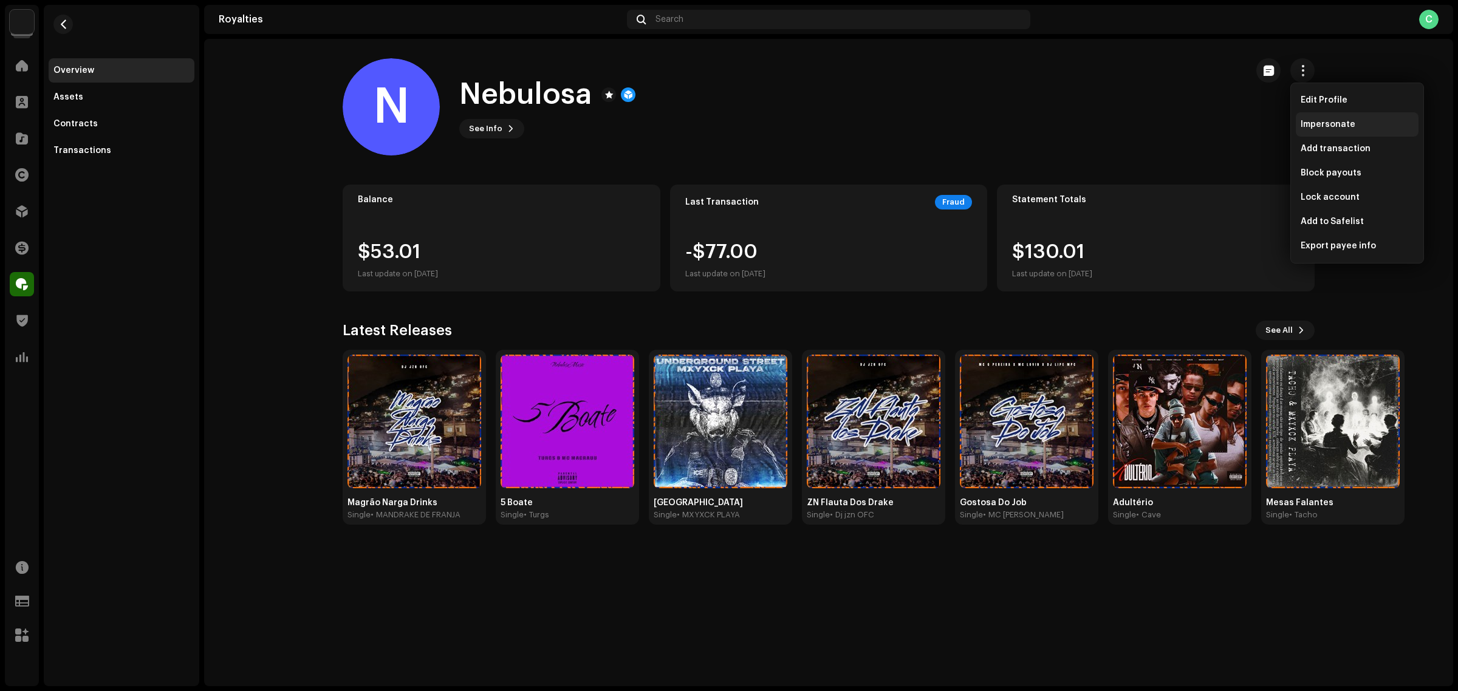
click at [1166, 125] on div "Impersonate" at bounding box center [1357, 125] width 113 height 10
